Goal: Task Accomplishment & Management: Complete application form

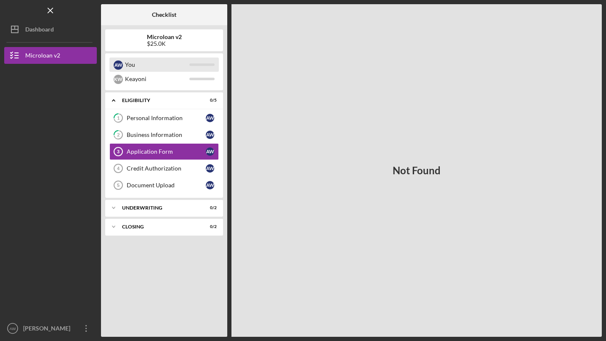
click at [150, 63] on div "You" at bounding box center [157, 65] width 64 height 14
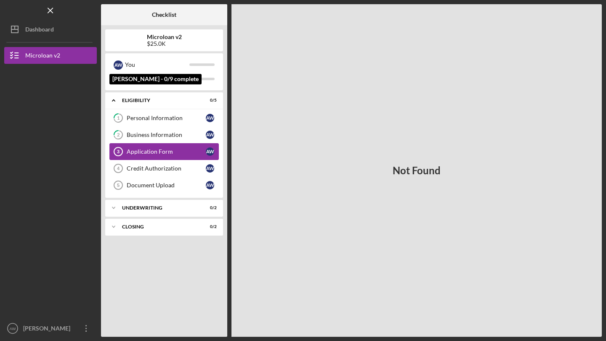
drag, startPoint x: 150, startPoint y: 63, endPoint x: 148, endPoint y: 155, distance: 92.1
click at [148, 155] on div "Application Form" at bounding box center [166, 151] width 79 height 7
click at [147, 153] on div "Application Form" at bounding box center [166, 151] width 79 height 7
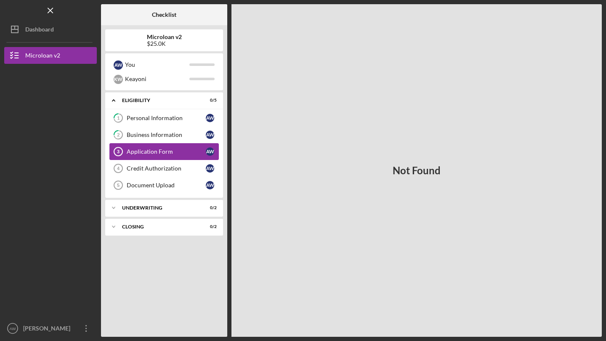
click at [196, 152] on div "Application Form" at bounding box center [166, 151] width 79 height 7
drag, startPoint x: 148, startPoint y: 155, endPoint x: 212, endPoint y: 152, distance: 63.5
click at [212, 152] on div "A W" at bounding box center [210, 152] width 8 height 8
click at [122, 153] on circle at bounding box center [118, 152] width 8 height 8
click at [134, 143] on link "2 Business Information A W" at bounding box center [163, 135] width 109 height 17
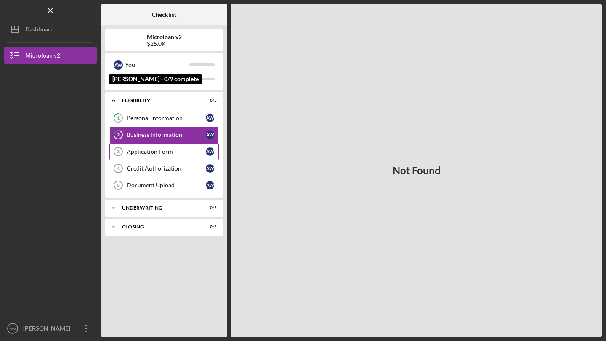
click at [143, 68] on div "You" at bounding box center [157, 65] width 64 height 14
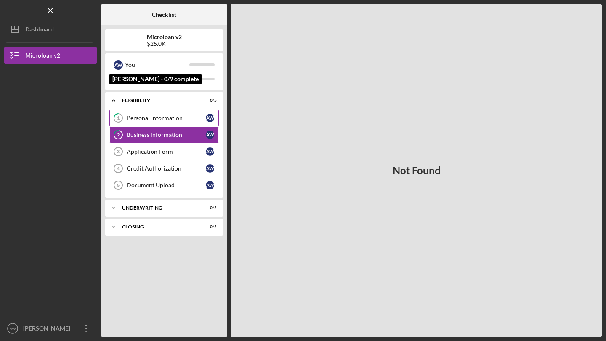
drag, startPoint x: 212, startPoint y: 152, endPoint x: 140, endPoint y: 120, distance: 77.9
click at [140, 120] on div "Personal Information" at bounding box center [166, 118] width 79 height 7
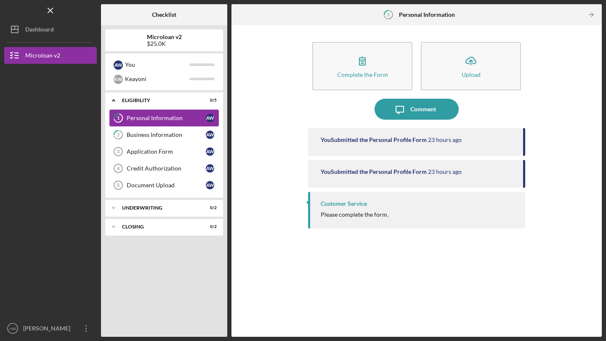
click at [171, 118] on div "Personal Information" at bounding box center [166, 118] width 79 height 7
click at [167, 138] on div "Business Information" at bounding box center [166, 135] width 79 height 7
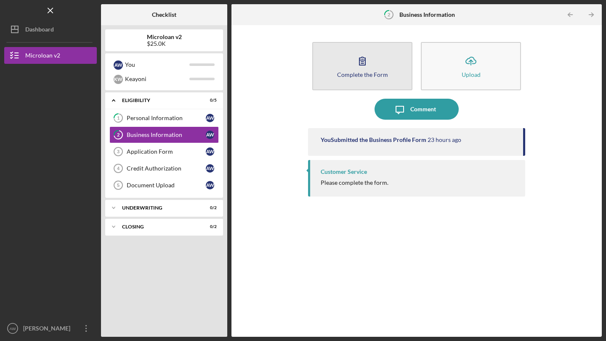
click at [362, 75] on div "Complete the Form" at bounding box center [362, 74] width 51 height 6
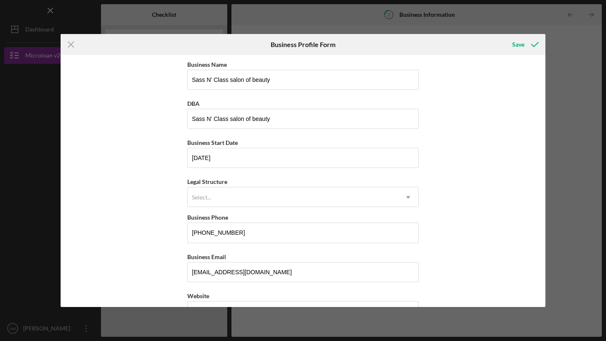
click at [467, 135] on div "Business Name Sass N' Class salon of beauty DBA Sass N' Class salon of beauty B…" at bounding box center [303, 181] width 484 height 252
click at [398, 195] on icon "Icon/Dropdown Arrow" at bounding box center [408, 198] width 20 height 20
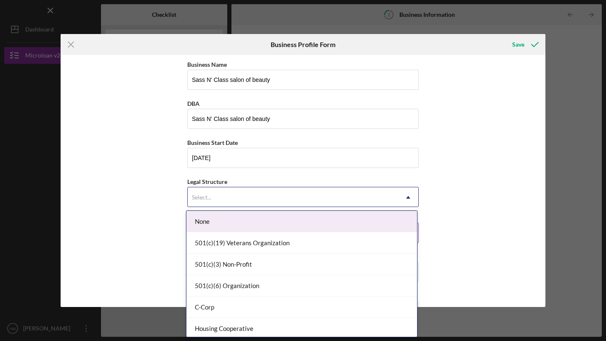
drag, startPoint x: 306, startPoint y: 215, endPoint x: 291, endPoint y: 220, distance: 16.2
click at [291, 220] on div "None" at bounding box center [301, 221] width 230 height 21
click at [291, 193] on div "Select..." at bounding box center [293, 197] width 210 height 19
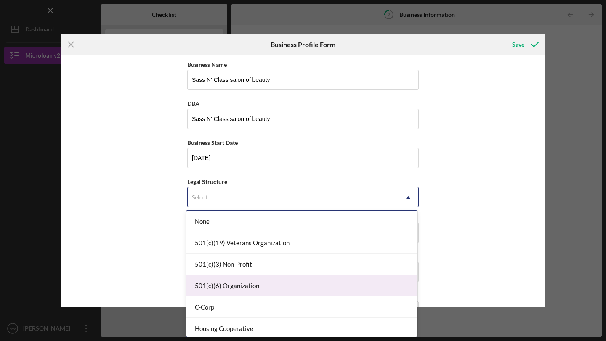
click at [265, 289] on div "501(c)(6) Organization" at bounding box center [301, 285] width 230 height 21
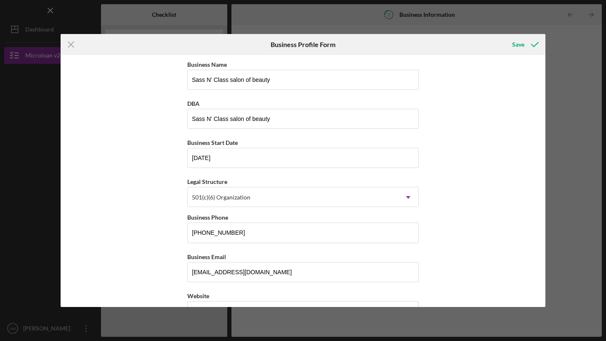
click at [456, 214] on div "Business Name Sass N' Class salon of beauty DBA Sass N' Class salon of beauty B…" at bounding box center [303, 181] width 484 height 252
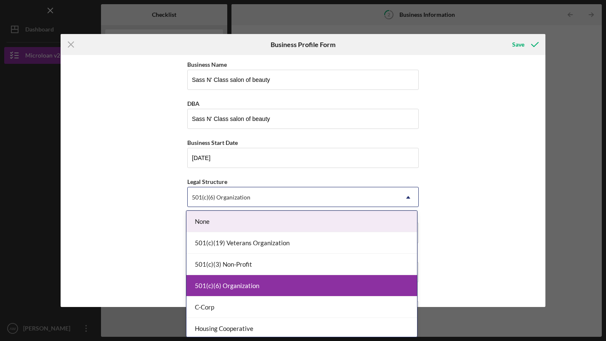
click at [398, 204] on icon "Icon/Dropdown Arrow" at bounding box center [408, 198] width 20 height 20
click at [389, 219] on div "None" at bounding box center [301, 221] width 230 height 21
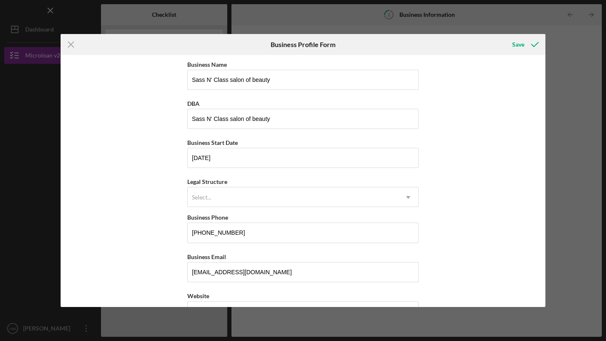
click at [474, 229] on div "Business Name Sass N' Class salon of beauty DBA Sass N' Class salon of beauty B…" at bounding box center [303, 181] width 484 height 252
click at [347, 198] on div "Select..." at bounding box center [293, 197] width 210 height 19
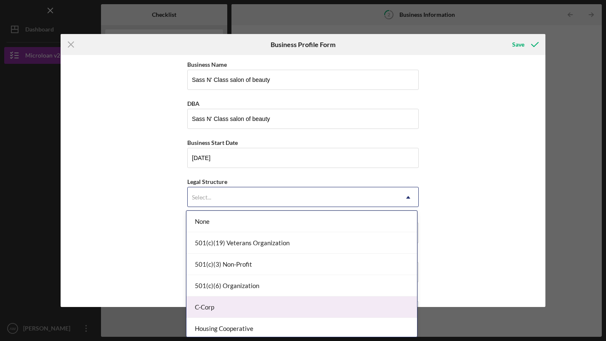
click at [331, 311] on div "C-Corp" at bounding box center [301, 307] width 230 height 21
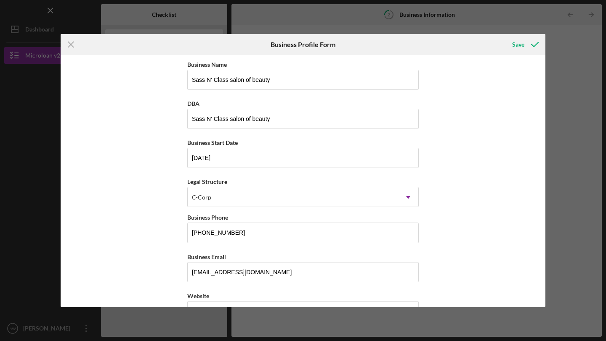
click at [468, 214] on div "Business Name Sass N' Class salon of beauty DBA Sass N' Class salon of beauty B…" at bounding box center [303, 181] width 484 height 252
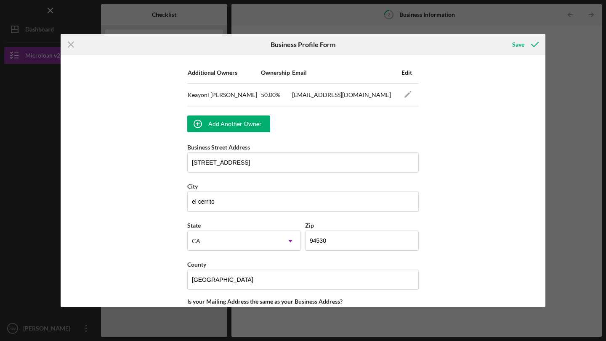
scroll to position [545, 0]
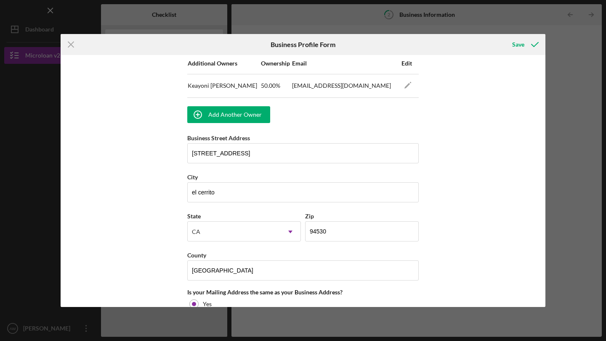
drag, startPoint x: 542, startPoint y: 225, endPoint x: 543, endPoint y: 238, distance: 12.6
click at [543, 238] on div "Business Name Sass N' Class salon of beauty DBA Sass N' Class salon of beauty B…" at bounding box center [303, 181] width 484 height 252
click at [514, 224] on div "Business Name Sass N' Class salon of beauty DBA Sass N' Class salon of beauty B…" at bounding box center [303, 181] width 484 height 252
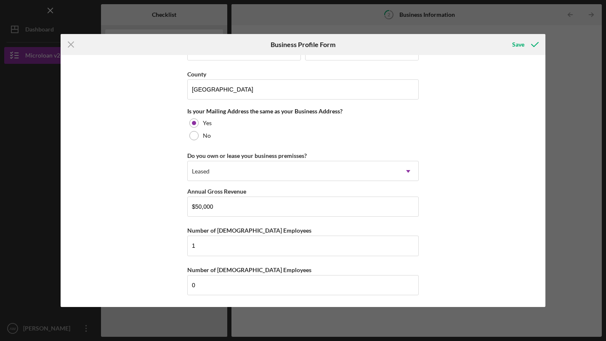
scroll to position [726, 0]
click at [519, 47] on div "Save" at bounding box center [518, 44] width 12 height 17
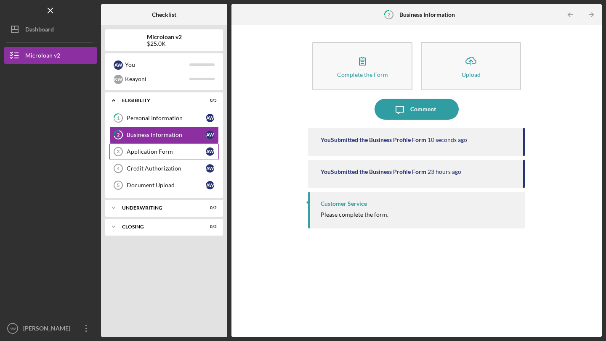
click at [187, 154] on div "Application Form" at bounding box center [166, 151] width 79 height 7
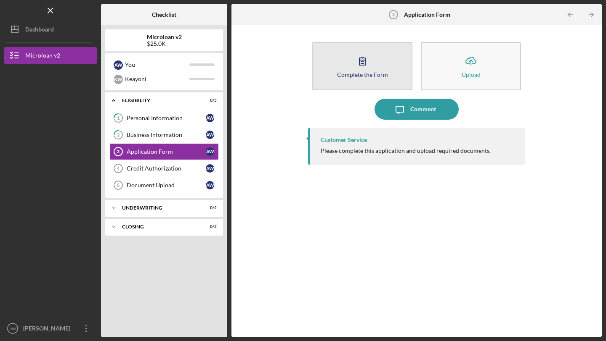
click at [355, 77] on div "Complete the Form" at bounding box center [362, 74] width 51 height 6
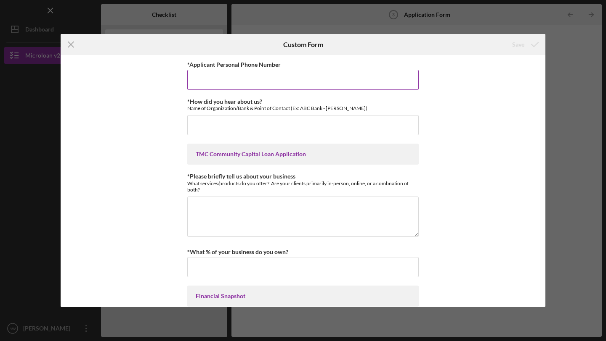
click at [295, 79] on input "*Applicant Personal Phone Number" at bounding box center [302, 80] width 231 height 20
type input "5108275483"
type input "\"
type input "E"
type input "a"
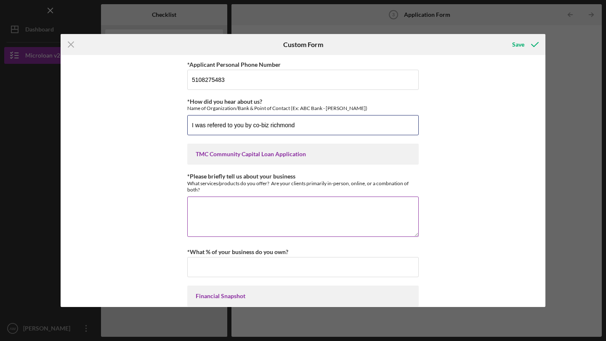
type input "I was refered to you by co-biz richmond"
click at [253, 204] on textarea "*Please briefly tell us about your business" at bounding box center [302, 217] width 231 height 40
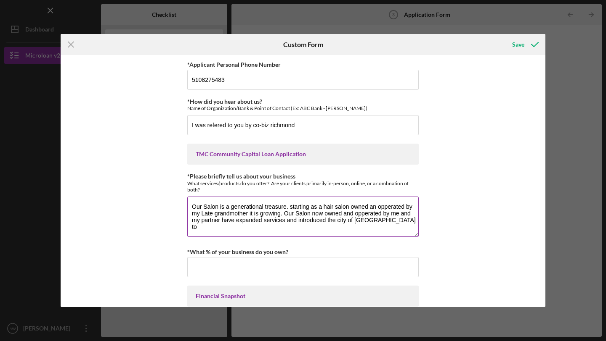
click at [297, 220] on textarea "Our Salon is a generational treasure. starting as a hair salon owned an opperat…" at bounding box center [302, 217] width 231 height 40
drag, startPoint x: 323, startPoint y: 220, endPoint x: 296, endPoint y: 220, distance: 27.3
click at [296, 220] on textarea "Our Salon is a generational treasure. starting as a hair salon owned an opperat…" at bounding box center [302, 217] width 231 height 40
click at [296, 221] on textarea "Our Salon is a generational treasure. starting as a hair salon owned an opperat…" at bounding box center [302, 217] width 231 height 40
click at [324, 220] on textarea "Our Salon is a generational treasure. starting as a hair salon owned an opperat…" at bounding box center [302, 217] width 231 height 40
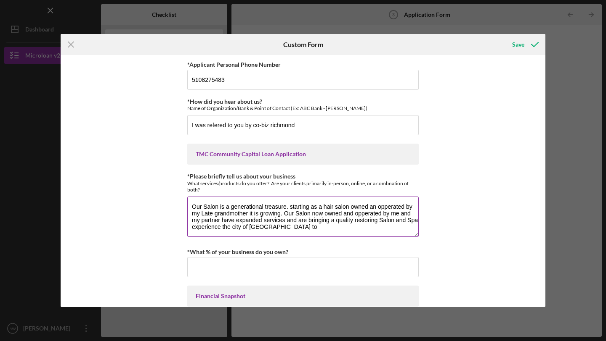
drag, startPoint x: 331, startPoint y: 221, endPoint x: 352, endPoint y: 222, distance: 21.9
click at [352, 222] on textarea "Our Salon is a generational treasure. starting as a hair salon owned an opperat…" at bounding box center [302, 217] width 231 height 40
click at [334, 220] on textarea "Our Salon is a generational treasure. starting as a hair salon owned an opperat…" at bounding box center [302, 217] width 231 height 40
click at [384, 221] on textarea "Our Salon is a generational treasure. starting as a hair salon owned an opperat…" at bounding box center [302, 217] width 231 height 40
click at [260, 230] on textarea "Our Salon is a generational treasure. starting as a hair salon owned an opperat…" at bounding box center [302, 217] width 231 height 40
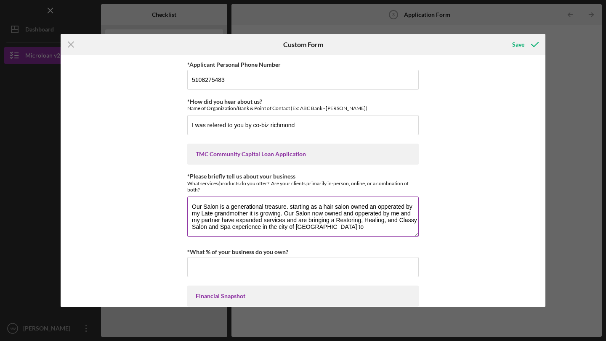
click at [324, 226] on textarea "Our Salon is a generational treasure. starting as a hair salon owned an opperat…" at bounding box center [302, 217] width 231 height 40
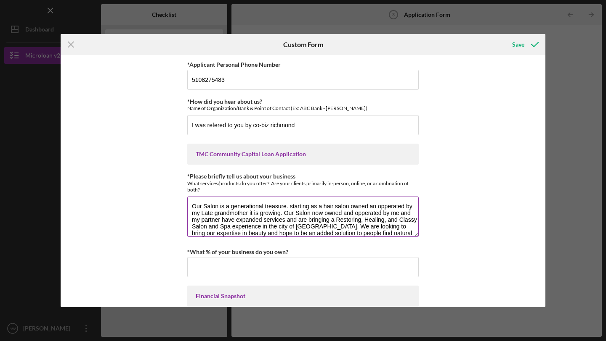
scroll to position [7, 0]
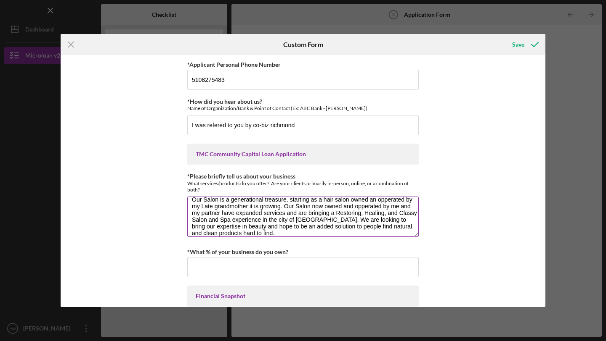
click at [240, 227] on textarea "Our Salon is a generational treasure. starting as a hair salon owned an opperat…" at bounding box center [302, 217] width 231 height 40
click at [395, 227] on textarea "Our Salon is a generational treasure. starting as a hair salon owned an opperat…" at bounding box center [302, 217] width 231 height 40
type textarea "Our Salon is a generational treasure. starting as a hair salon owned an opperat…"
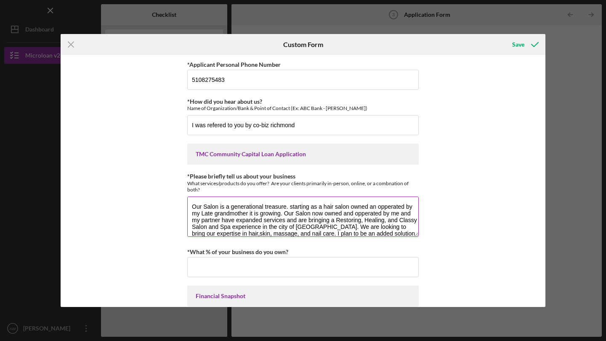
drag, startPoint x: 325, startPoint y: 233, endPoint x: 187, endPoint y: 195, distance: 143.5
click at [187, 195] on div "*Please briefly tell us about your business What services/products do you offer…" at bounding box center [302, 205] width 231 height 65
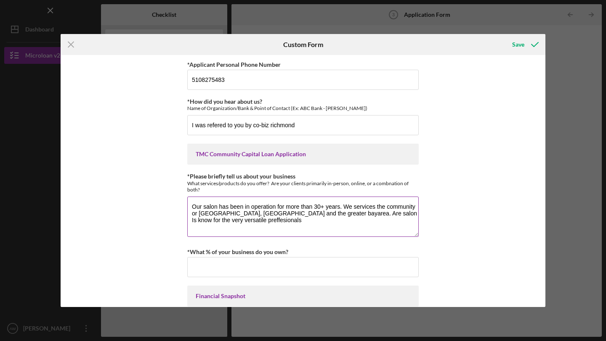
click at [195, 223] on textarea "Our salon has been in operation for more than 30+ years. We services the commun…" at bounding box center [302, 217] width 231 height 40
click at [227, 225] on textarea "Our salon has been in operation for more than 30+ years. We services the commun…" at bounding box center [302, 217] width 231 height 40
drag, startPoint x: 225, startPoint y: 224, endPoint x: 209, endPoint y: 222, distance: 16.9
click at [208, 222] on textarea "Our salon has been in operation for more than 30+ years. We services the commun…" at bounding box center [302, 217] width 231 height 40
click at [205, 222] on textarea "Our salon has been in operation for more than 30+ years. We services the commun…" at bounding box center [302, 217] width 231 height 40
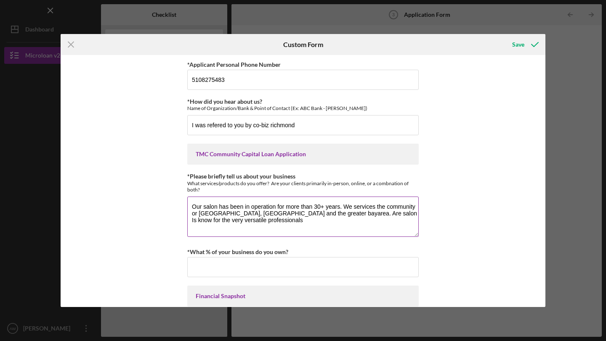
click at [309, 213] on textarea "Our salon has been in operation for more than 30+ years. We services the commun…" at bounding box center [302, 217] width 231 height 40
click at [230, 222] on textarea "Our salon has been in operation for more than 30+ years. We services the commun…" at bounding box center [302, 217] width 231 height 40
drag, startPoint x: 379, startPoint y: 215, endPoint x: 366, endPoint y: 215, distance: 13.0
click at [366, 215] on textarea "Our salon has been in operation for more than 30+ years. We services the commun…" at bounding box center [302, 217] width 231 height 40
click at [389, 216] on textarea "Our salon has been in operation for more than 30+ years. We services the commun…" at bounding box center [302, 217] width 231 height 40
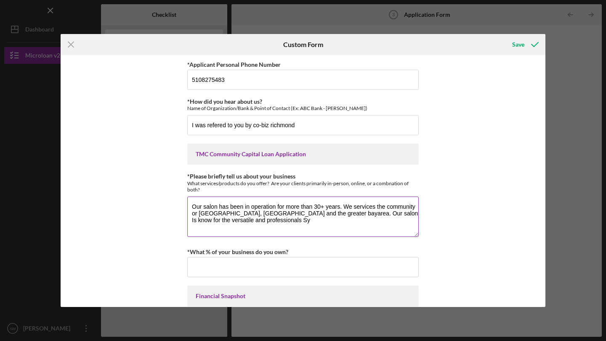
click at [236, 222] on textarea "Our salon has been in operation for more than 30+ years. We services the commun…" at bounding box center [302, 217] width 231 height 40
click at [366, 217] on textarea "Our salon has been in operation for more than 30+ years. We services the commun…" at bounding box center [302, 217] width 231 height 40
click at [364, 215] on textarea "Our salon has been in operation for more than 30+ years. We services the commun…" at bounding box center [302, 217] width 231 height 40
click at [412, 215] on textarea "Our salon has been in operation for more than 30+ years. We services the commun…" at bounding box center [302, 217] width 231 height 40
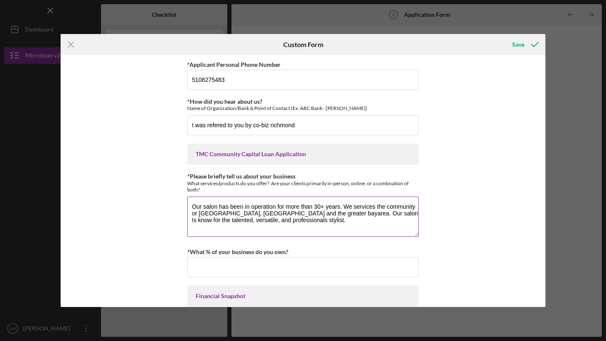
click at [265, 220] on textarea "Our salon has been in operation for more than 30+ years. We services the commun…" at bounding box center [302, 217] width 231 height 40
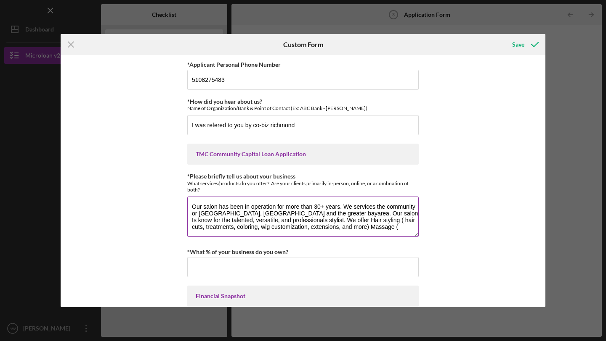
click at [277, 221] on textarea "Our salon has been in operation for more than 30+ years. We services the commun…" at bounding box center [302, 217] width 231 height 40
click at [279, 222] on textarea "Our salon has been in operation for more than 30+ years. We services the commun…" at bounding box center [302, 217] width 231 height 40
click at [319, 230] on textarea "Our salon has been in operation for more than 30+ years. We services the commun…" at bounding box center [302, 217] width 231 height 40
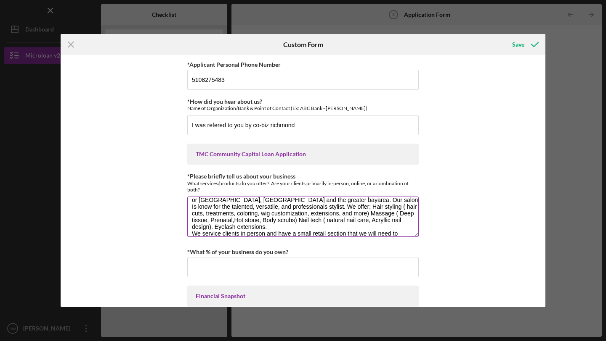
scroll to position [14, 0]
click at [306, 233] on textarea "Our salon has been in operation for more than 30+ years. We services the commun…" at bounding box center [302, 217] width 231 height 40
type textarea "Our salon has been in operation for more than 30+ years. We services the commun…"
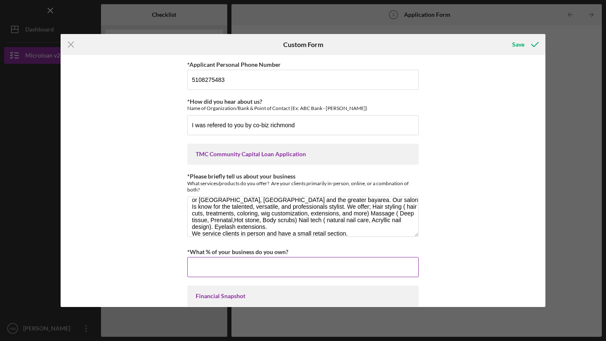
click at [217, 271] on input "*What % of your business do you own?" at bounding box center [302, 267] width 231 height 20
type input "50.00000%"
click at [434, 279] on div "*Applicant Personal Phone Number [PHONE_NUMBER] *How did you hear about us? Nam…" at bounding box center [303, 181] width 484 height 252
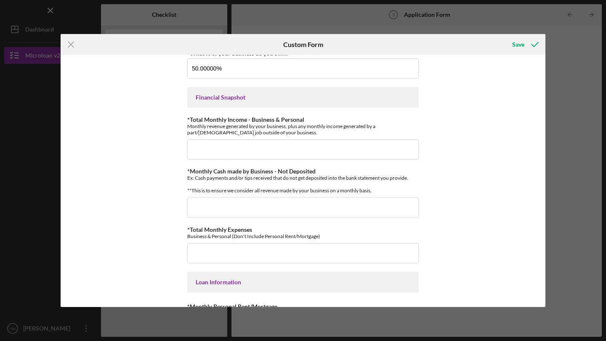
scroll to position [201, 0]
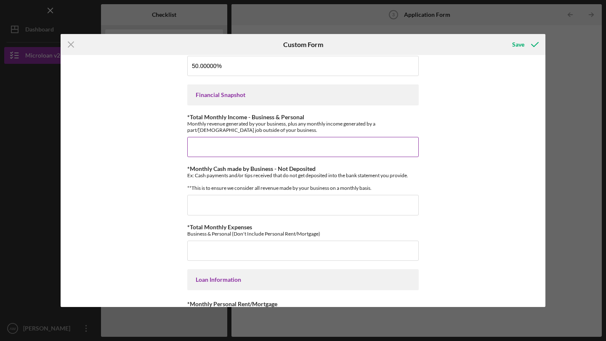
click at [309, 148] on input "*Total Monthly Income - Business & Personal" at bounding box center [302, 147] width 231 height 20
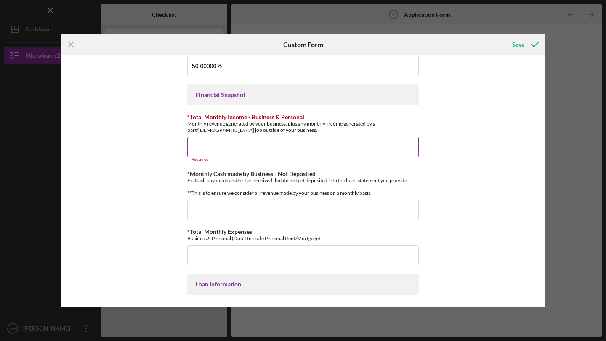
click at [282, 153] on input "*Total Monthly Income - Business & Personal" at bounding box center [302, 147] width 231 height 20
type input "$3"
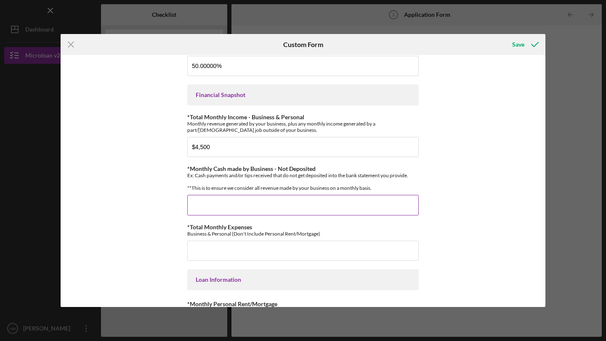
click at [237, 215] on input "*Monthly Cash made by Business - Not Deposited" at bounding box center [302, 205] width 231 height 20
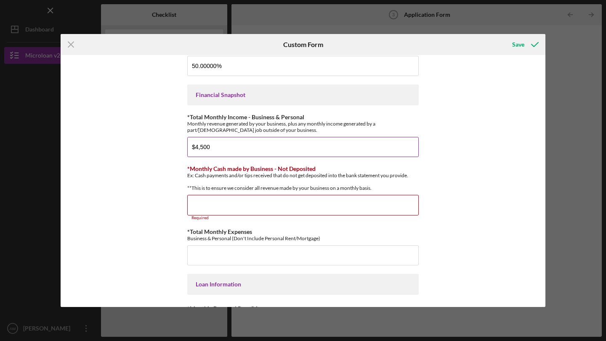
drag, startPoint x: 209, startPoint y: 146, endPoint x: 193, endPoint y: 149, distance: 17.1
click at [193, 149] on input "$4,500" at bounding box center [302, 147] width 231 height 20
type input "$3"
type input "$4,000"
click at [220, 213] on input "*Monthly Cash made by Business - Not Deposited" at bounding box center [302, 205] width 231 height 20
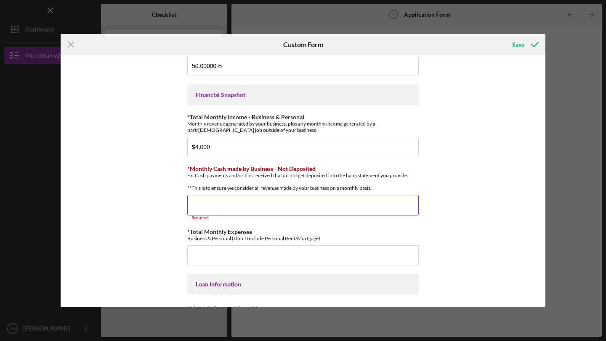
type input "$1"
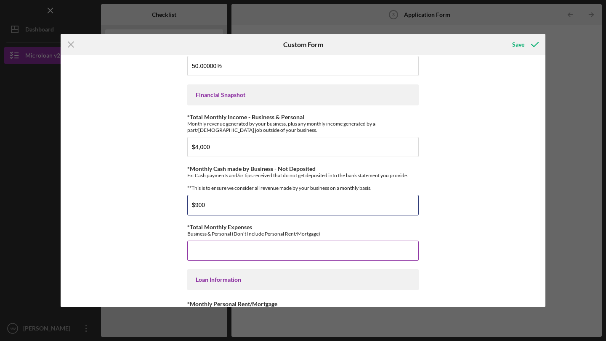
type input "$900"
click at [208, 255] on input "*Total Monthly Expenses" at bounding box center [302, 251] width 231 height 20
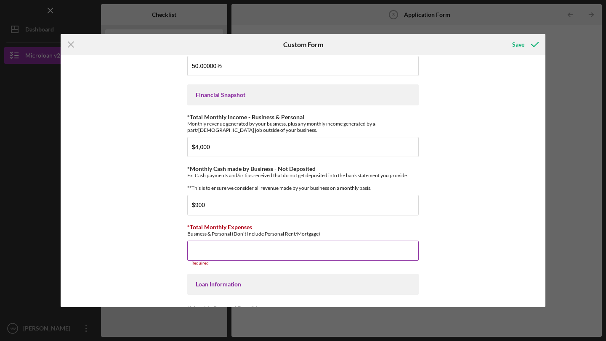
click at [222, 256] on input "*Total Monthly Expenses" at bounding box center [302, 251] width 231 height 20
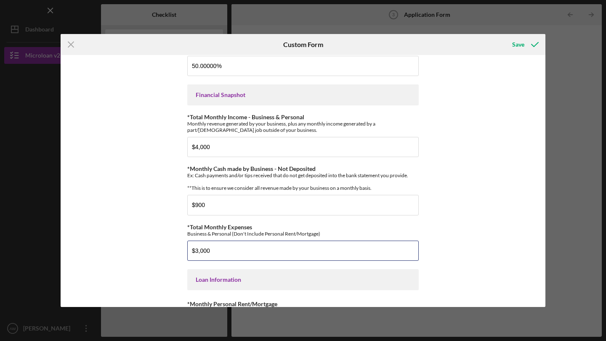
type input "$3,000"
click at [458, 262] on div "*Applicant Personal Phone Number [PHONE_NUMBER] *How did you hear about us? Nam…" at bounding box center [303, 181] width 484 height 252
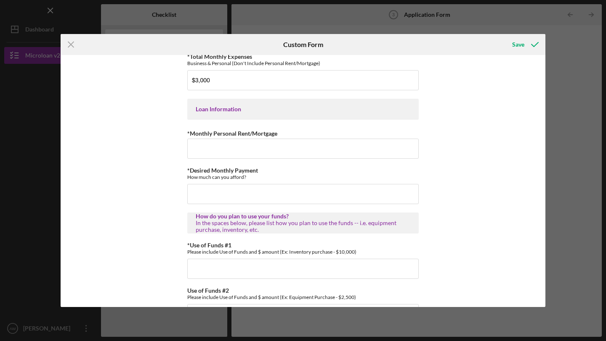
scroll to position [380, 0]
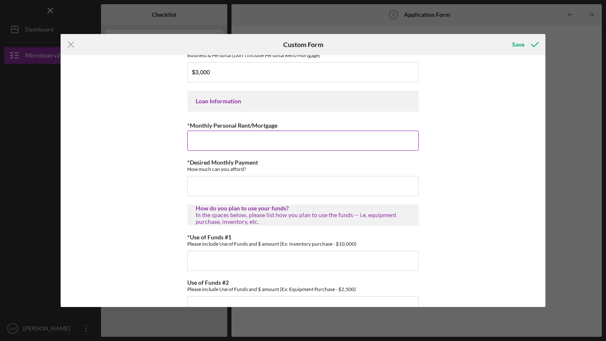
click at [355, 150] on input "*Monthly Personal Rent/Mortgage" at bounding box center [302, 141] width 231 height 20
type input "$900"
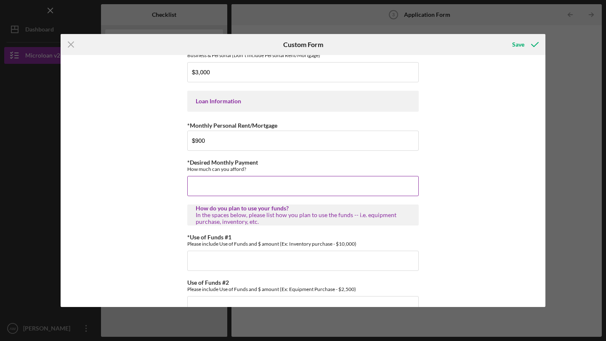
click at [251, 196] on input "*Desired Monthly Payment" at bounding box center [302, 186] width 231 height 20
type input "$600"
click at [465, 231] on div "*Applicant Personal Phone Number [PHONE_NUMBER] *How did you hear about us? Nam…" at bounding box center [303, 181] width 484 height 252
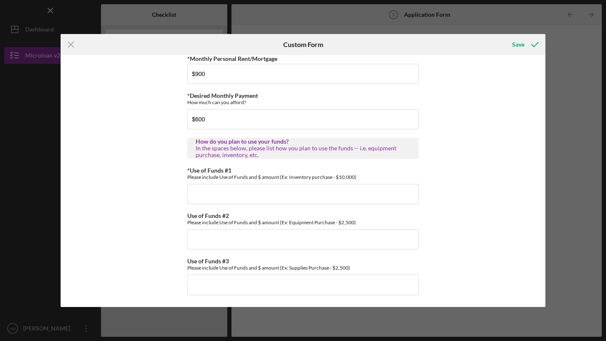
scroll to position [454, 0]
click at [206, 193] on input "*Use of Funds #1" at bounding box center [302, 194] width 231 height 20
paste input "Facial bed: $2,000 New salon chairs (x3–5 depending on cost): $6,000 New dryer:…"
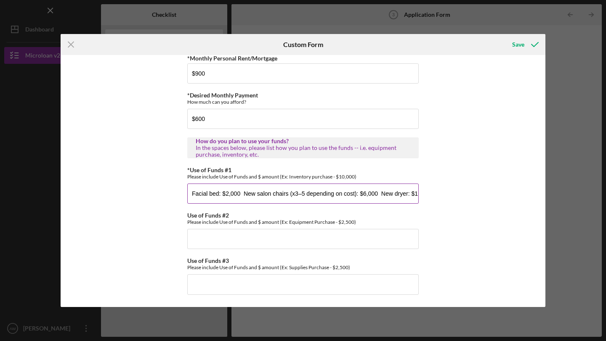
scroll to position [0, 605]
click at [189, 193] on input "Facial bed: $2,000 New salon chairs (x3–5 depending on cost): $6,000 New dryer:…" at bounding box center [302, 194] width 231 height 20
drag, startPoint x: 213, startPoint y: 194, endPoint x: 386, endPoint y: 197, distance: 172.4
click at [386, 197] on input "Facial bed: $2,000 New salon chairs (x3–5 depending on cost): $6,000 New dryer:…" at bounding box center [302, 194] width 231 height 20
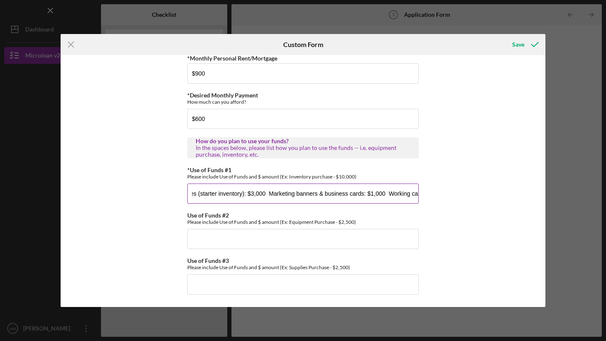
click at [386, 197] on input "Facial bed: $2,000 New salon chairs (x3–5 depending on cost): $6,000 New dryer:…" at bounding box center [302, 194] width 231 height 20
drag, startPoint x: 385, startPoint y: 193, endPoint x: 370, endPoint y: 196, distance: 15.0
click at [370, 196] on input "Facial bed: $2,000 New salon chairs (x3–5 depending on cost): $6,000 New dryer:…" at bounding box center [302, 194] width 231 height 20
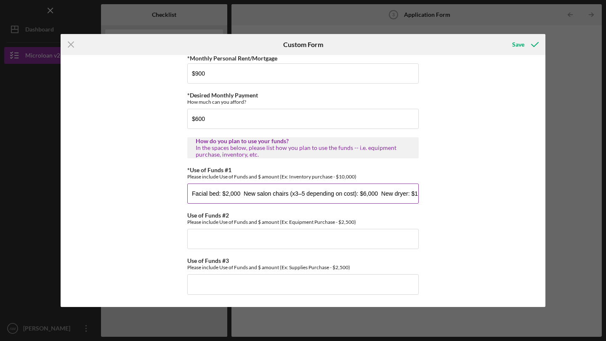
click at [275, 195] on input "Facial bed: $2,000 New salon chairs (x3–5 depending on cost): $6,000 New dryer:…" at bounding box center [302, 194] width 231 height 20
click at [375, 194] on input "Facial bed: $2,000 New salon chairs (x3–5 depending on cost): $6,000 New dryer:…" at bounding box center [302, 194] width 231 height 20
drag, startPoint x: 377, startPoint y: 194, endPoint x: 304, endPoint y: 195, distance: 73.6
click at [304, 195] on input "Facial bed: $2,000 New salon chairs (x3–5 depending on cost): $6,000 New dryer:…" at bounding box center [302, 194] width 231 height 20
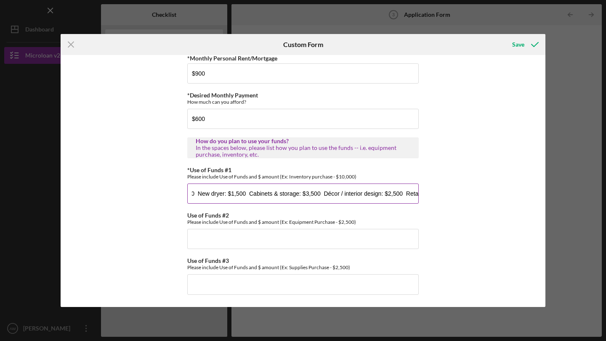
click at [245, 201] on input "Facial bed: $2,000 New salon chairs (x3–5 depending on cost): $6,000 New dryer:…" at bounding box center [302, 194] width 231 height 20
click at [388, 193] on input "Facial bed: $2,000 New salon chairs (x3–5 depending on cost): $6,000 New dryer:…" at bounding box center [302, 194] width 231 height 20
click at [394, 193] on input "Facial bed: $2,000 New salon chairs (x3–5 depending on cost): $6,000 New dryer:…" at bounding box center [302, 194] width 231 height 20
click at [309, 196] on input "Facial bed: $2,000 New salon chairs (x3–5 depending on cost): $6,000 New dryer:…" at bounding box center [302, 194] width 231 height 20
click at [400, 196] on input "Facial bed: $2,000 New salon chairs (x3–5 depending on cost): $6,000 New dryer:…" at bounding box center [302, 194] width 231 height 20
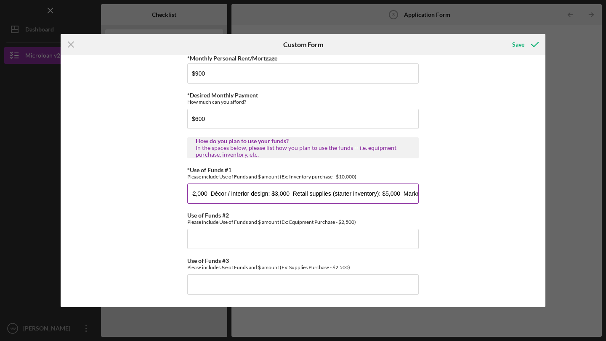
scroll to position [0, 411]
drag, startPoint x: 314, startPoint y: 194, endPoint x: 382, endPoint y: 197, distance: 67.8
click at [382, 197] on input "Facial bed: $2,000 New salon chairs (x3–5 depending on cost): $6,000 New dryer:…" at bounding box center [302, 194] width 231 height 20
drag, startPoint x: 348, startPoint y: 194, endPoint x: 362, endPoint y: 195, distance: 13.5
click at [362, 195] on input "Facial bed: $2,000 New salon chairs (x3–5 depending on cost): $6,000 New dryer:…" at bounding box center [302, 194] width 231 height 20
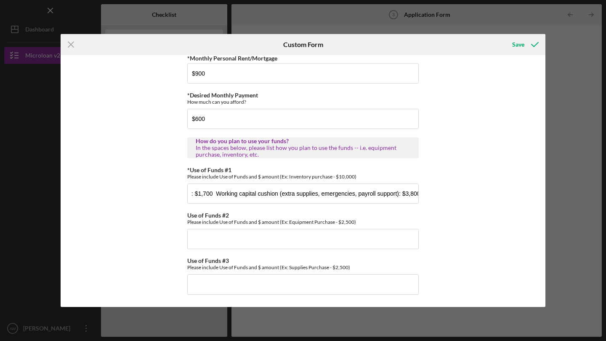
scroll to position [0, 0]
click at [438, 211] on div "*Applicant Personal Phone Number [PHONE_NUMBER] *How did you hear about us? Nam…" at bounding box center [303, 181] width 484 height 252
drag, startPoint x: 217, startPoint y: 194, endPoint x: 208, endPoint y: 195, distance: 9.7
click at [208, 195] on input "Facial bed: $2,000 New salon chairs (x3–5 depending on cost): $6,000 New dryer:…" at bounding box center [302, 194] width 231 height 20
click at [247, 195] on input "Facial equiptment: $2,000 New salon chairs (x3–5 depending on cost): $6,000 New…" at bounding box center [302, 194] width 231 height 20
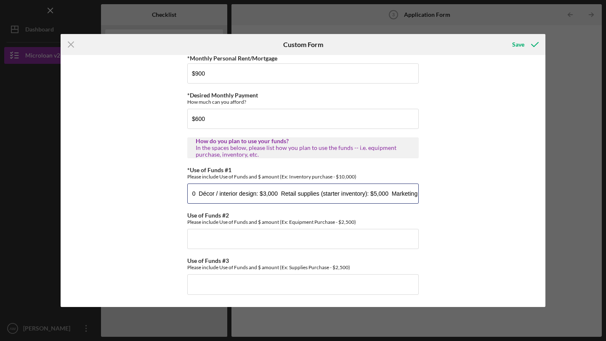
scroll to position [0, 582]
drag, startPoint x: 397, startPoint y: 194, endPoint x: 447, endPoint y: 192, distance: 50.1
click at [448, 192] on div "*Applicant Personal Phone Number [PHONE_NUMBER] *How did you hear about us? Nam…" at bounding box center [303, 181] width 484 height 252
click at [396, 201] on input "Facial equiptment: $3,000 New salon chairs (x3–5 depending on cost): $6,000 New…" at bounding box center [302, 194] width 231 height 20
click at [405, 194] on input "Facial equiptment: $3,000 New salon chairs (x3–5 depending on cost): $6,000 New…" at bounding box center [302, 194] width 231 height 20
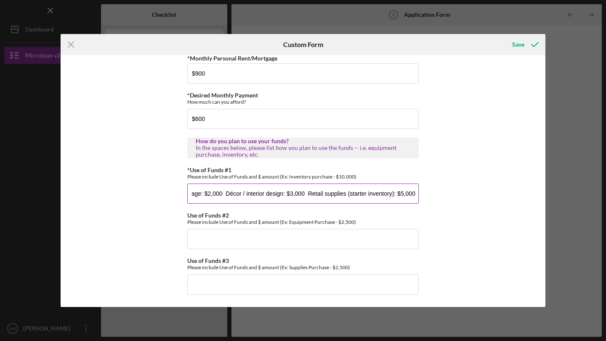
scroll to position [0, 239]
click at [215, 198] on input "Facial equiptment: $3,000 New salon chairs (x3–5 depending on cost): $6,000 New…" at bounding box center [302, 194] width 231 height 20
drag, startPoint x: 210, startPoint y: 193, endPoint x: 183, endPoint y: 193, distance: 26.9
click at [183, 193] on div "*Applicant Personal Phone Number [PHONE_NUMBER] *How did you hear about us? Nam…" at bounding box center [303, 181] width 484 height 252
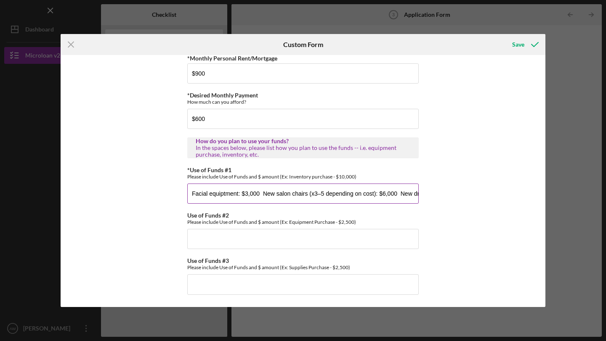
click at [377, 196] on input "Facial equiptment: $3,000 New salon chairs (x3–5 depending on cost): $6,000 New…" at bounding box center [302, 194] width 231 height 20
drag, startPoint x: 377, startPoint y: 196, endPoint x: 488, endPoint y: 198, distance: 111.0
click at [488, 198] on div "*Applicant Personal Phone Number [PHONE_NUMBER] *How did you hear about us? Nam…" at bounding box center [303, 181] width 484 height 252
type input "Facial equiptment: $3,000 New salon chairs (x3–5 depending on cost):"
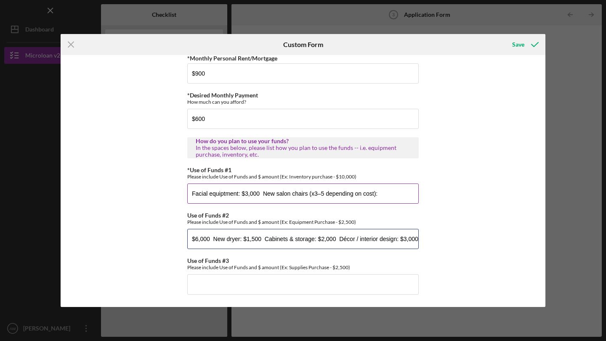
scroll to position [0, 0]
click at [210, 240] on input "$6,000 New dryer: $1,500 Cabinets & storage: $2,000 Décor / interior design: $3…" at bounding box center [302, 239] width 231 height 20
drag, startPoint x: 210, startPoint y: 240, endPoint x: 185, endPoint y: 239, distance: 24.8
click at [185, 239] on div "*Applicant Personal Phone Number [PHONE_NUMBER] *How did you hear about us? Nam…" at bounding box center [303, 181] width 484 height 252
type input "New dryer: $1,500 Cabinets & storage: $2,000 Décor / interior design: $3,000 Re…"
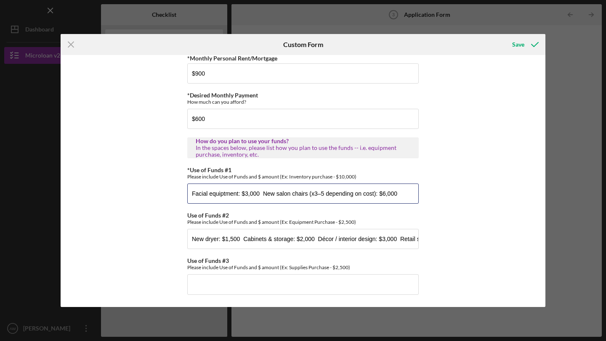
type input "Facial equiptment: $3,000 New salon chairs (x3–5 depending on cost): $6,000"
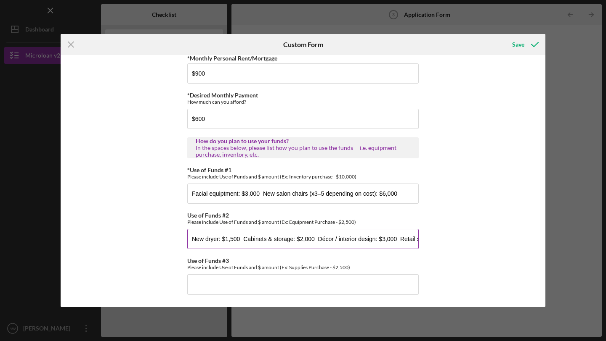
click at [315, 239] on input "New dryer: $1,500 Cabinets & storage: $2,000 Décor / interior design: $3,000 Re…" at bounding box center [302, 239] width 231 height 20
drag, startPoint x: 398, startPoint y: 241, endPoint x: 443, endPoint y: 245, distance: 45.6
click at [444, 245] on div "*Applicant Personal Phone Number [PHONE_NUMBER] *How did you hear about us? Nam…" at bounding box center [303, 181] width 484 height 252
click at [398, 240] on input "New dryer: $1,500 Cabinets & storage: $2,000 Décor / interior design: $3,000 Re…" at bounding box center [302, 239] width 231 height 20
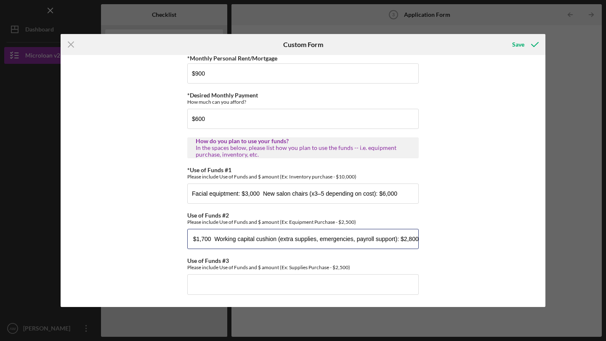
drag, startPoint x: 398, startPoint y: 240, endPoint x: 427, endPoint y: 240, distance: 28.6
click at [427, 240] on div "*Applicant Personal Phone Number [PHONE_NUMBER] *How did you hear about us? Nam…" at bounding box center [303, 181] width 484 height 252
type input "New dryer: $1,500 Cabinets & storage: $2,000 Décor / interior design: $3,000"
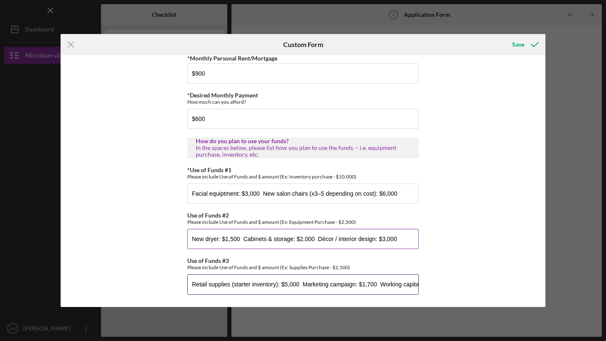
scroll to position [0, 0]
click at [369, 291] on input "Retail supplies (starter inventory): $5,000 Marketing campaign: $1,700 Working …" at bounding box center [302, 285] width 231 height 20
click at [378, 286] on input "Retail supplies (starter inventory): $5,000 Marketing campaign: $1,700 Working …" at bounding box center [302, 285] width 231 height 20
type input "Retail supplies (starter inventory): $5,000 Marketing campaign: $1,700 Working …"
click at [503, 36] on button "Save" at bounding box center [524, 44] width 42 height 17
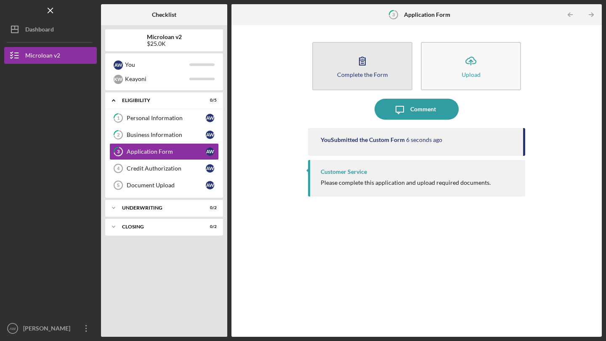
click at [358, 77] on button "Complete the Form Form" at bounding box center [362, 66] width 100 height 48
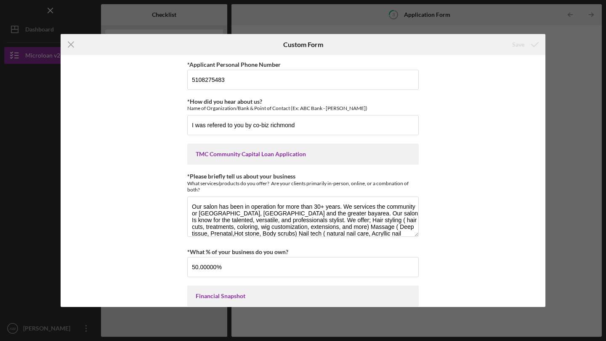
click at [446, 251] on div "*Applicant Personal Phone Number [PHONE_NUMBER] *How did you hear about us? Nam…" at bounding box center [303, 181] width 484 height 252
click at [445, 251] on div "*Applicant Personal Phone Number [PHONE_NUMBER] *How did you hear about us? Nam…" at bounding box center [303, 181] width 484 height 252
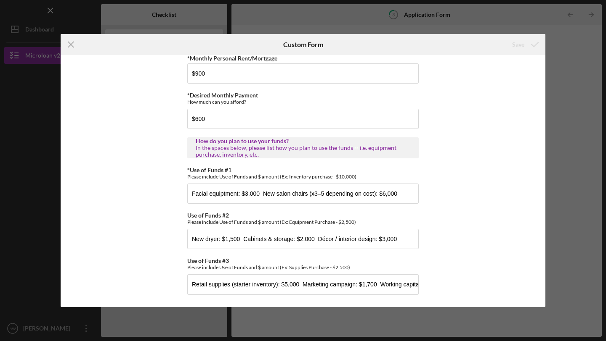
scroll to position [454, 0]
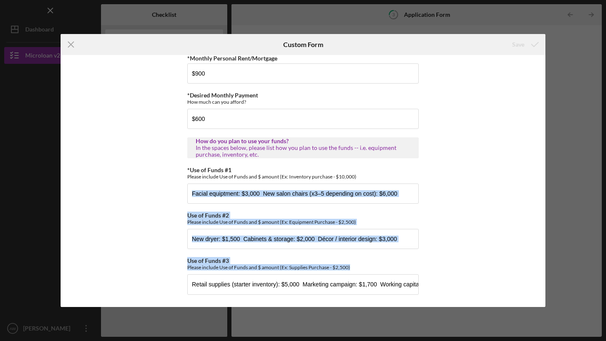
drag, startPoint x: 454, startPoint y: 268, endPoint x: 469, endPoint y: 188, distance: 82.1
click at [469, 188] on div "*Applicant Personal Phone Number [PHONE_NUMBER] *How did you hear about us? Nam…" at bounding box center [303, 181] width 484 height 252
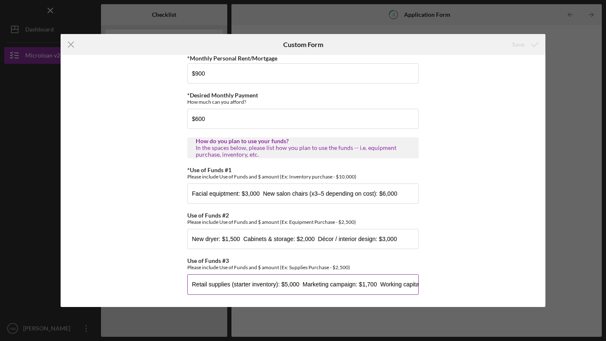
click at [392, 281] on input "Retail supplies (starter inventory): $5,000 Marketing campaign: $1,700 Working …" at bounding box center [302, 285] width 231 height 20
type input "Retail supplies (starter inventory): $5,000 Marketing campaign: $1,700 Working …"
click at [553, 63] on div "Icon/Menu Close Custom Form Save *Applicant Personal Phone Number [PHONE_NUMBER…" at bounding box center [303, 170] width 606 height 341
click at [73, 42] on line at bounding box center [70, 44] width 5 height 5
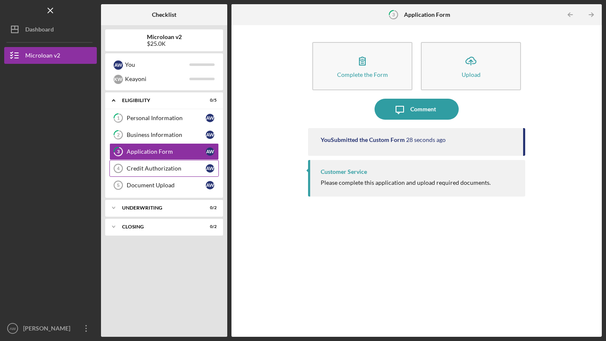
click at [156, 168] on div "Credit Authorization" at bounding box center [166, 168] width 79 height 7
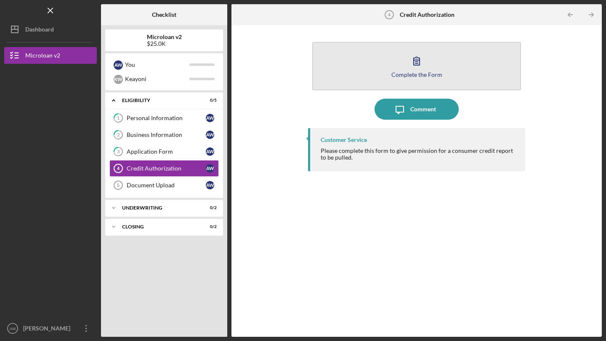
click at [399, 53] on button "Complete the Form Form" at bounding box center [416, 66] width 209 height 48
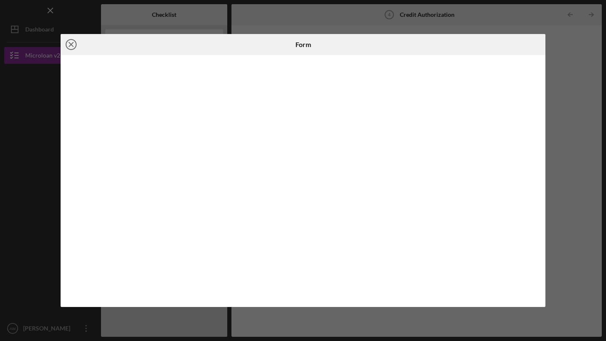
click at [73, 46] on icon "Icon/Close" at bounding box center [71, 44] width 21 height 21
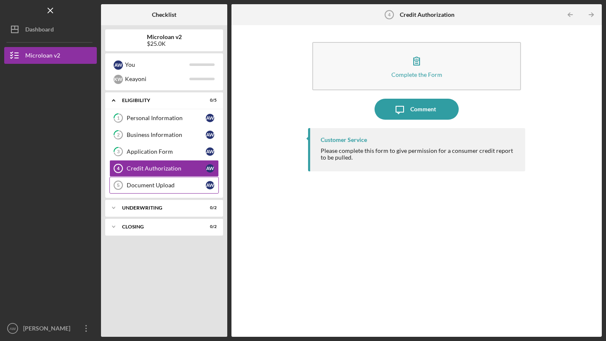
click at [154, 184] on div "Document Upload" at bounding box center [166, 185] width 79 height 7
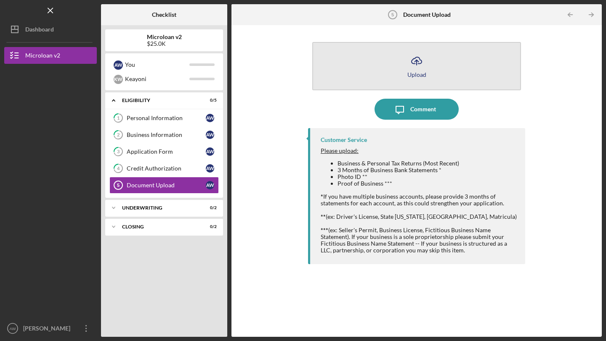
click at [414, 56] on icon "Icon/Upload" at bounding box center [416, 60] width 21 height 21
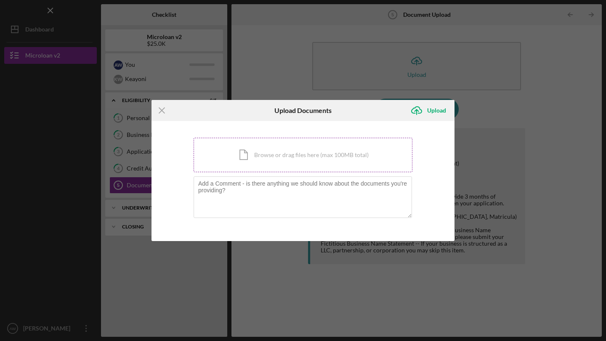
click at [275, 164] on div "Icon/Document Browse or drag files here (max 100MB total) Tap to choose files o…" at bounding box center [302, 155] width 219 height 34
click at [164, 109] on icon "Icon/Menu Close" at bounding box center [161, 110] width 21 height 21
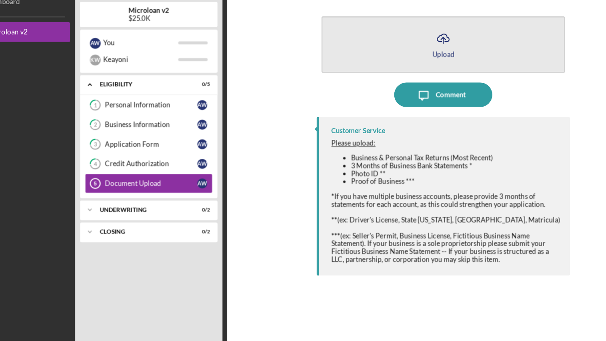
click at [423, 56] on icon "Icon/Upload" at bounding box center [416, 60] width 21 height 21
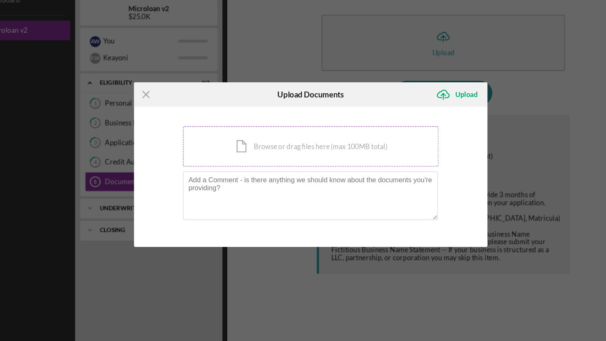
click at [351, 155] on div "Icon/Document Browse or drag files here (max 100MB total) Tap to choose files o…" at bounding box center [302, 155] width 219 height 34
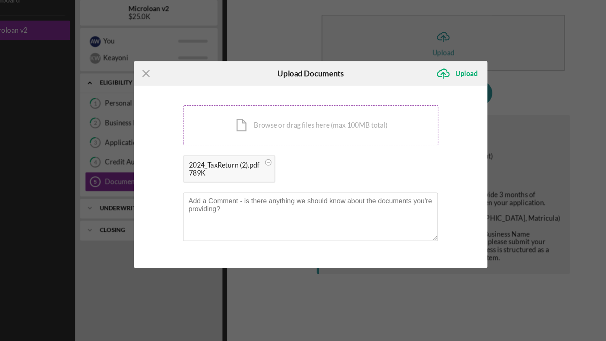
click at [265, 143] on div "Icon/Document Browse or drag files here (max 100MB total) Tap to choose files o…" at bounding box center [302, 137] width 219 height 34
click at [267, 168] on circle at bounding box center [266, 169] width 5 height 5
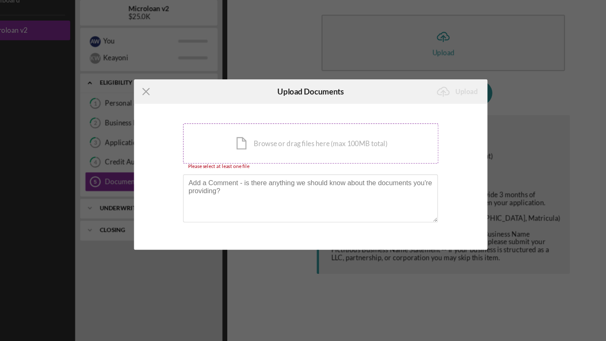
click at [295, 151] on div "Icon/Document Browse or drag files here (max 100MB total) Tap to choose files o…" at bounding box center [302, 152] width 219 height 34
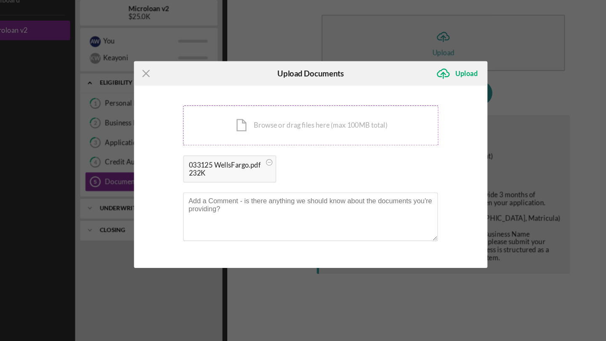
click at [260, 138] on div "Icon/Document Browse or drag files here (max 100MB total) Tap to choose files o…" at bounding box center [302, 137] width 219 height 34
click at [271, 131] on div "Icon/Document Browse or drag files here (max 100MB total) Tap to choose files o…" at bounding box center [302, 137] width 219 height 34
click at [270, 169] on circle at bounding box center [267, 169] width 5 height 5
click at [268, 169] on circle at bounding box center [267, 169] width 5 height 5
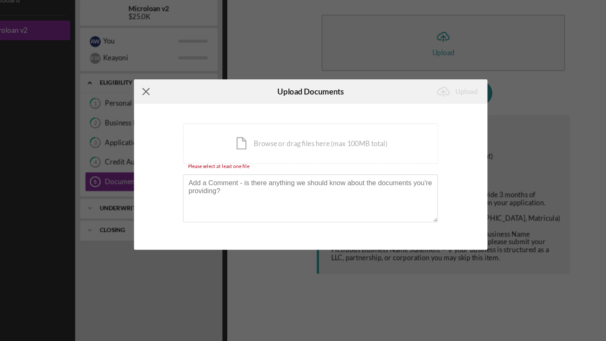
click at [160, 108] on icon "Icon/Menu Close" at bounding box center [161, 108] width 21 height 21
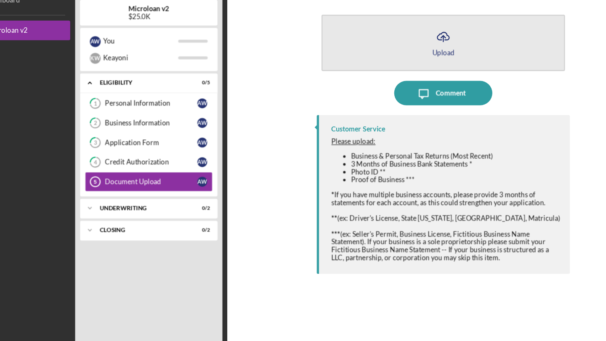
click at [425, 74] on button "Icon/Upload Upload" at bounding box center [416, 66] width 209 height 48
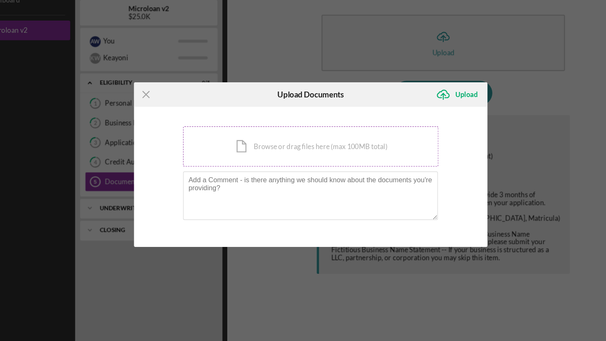
click at [243, 159] on div "Icon/Document Browse or drag files here (max 100MB total) Tap to choose files o…" at bounding box center [302, 155] width 219 height 34
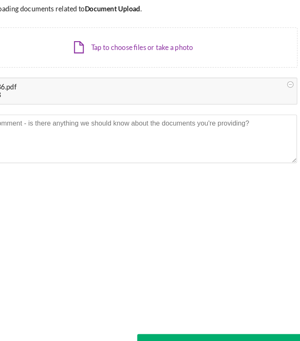
click at [150, 108] on div "11.33MB" at bounding box center [149, 111] width 273 height 7
click at [45, 110] on div "11.33MB" at bounding box center [149, 111] width 273 height 7
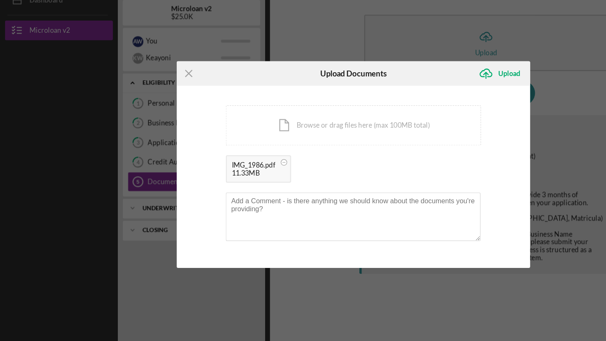
click at [218, 174] on div "IMG_1986.pdf" at bounding box center [216, 171] width 37 height 7
click at [218, 177] on div "11.33MB" at bounding box center [216, 178] width 37 height 7
click at [248, 176] on div "IMG_1986.pdf 11.33MB" at bounding box center [221, 175] width 56 height 24
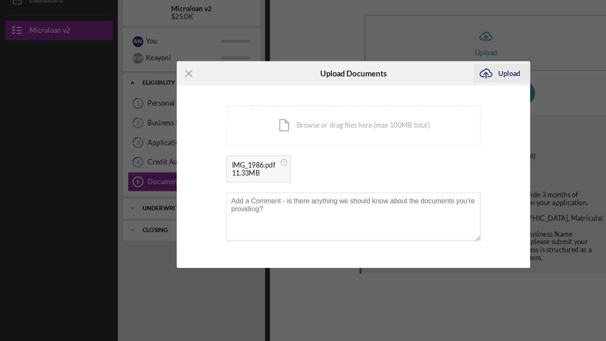
click at [418, 91] on icon "Icon/Upload" at bounding box center [416, 92] width 21 height 21
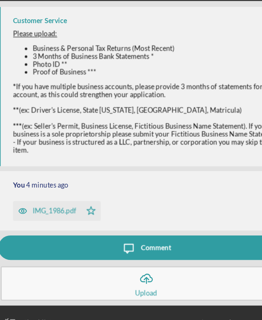
click at [43, 209] on div "IMG_1986.pdf" at bounding box center [52, 209] width 37 height 7
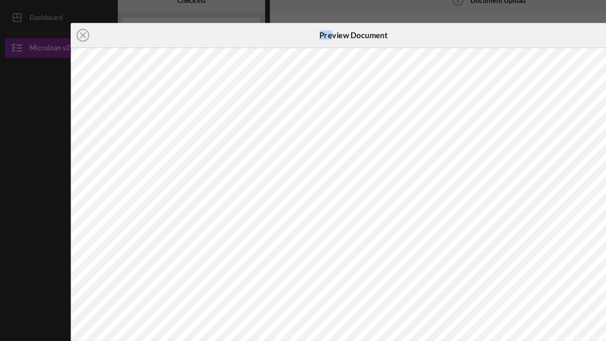
drag, startPoint x: 285, startPoint y: 45, endPoint x: 274, endPoint y: 36, distance: 14.3
click at [274, 36] on div "Preview Document" at bounding box center [303, 44] width 58 height 21
click at [70, 40] on icon "Icon/Close" at bounding box center [71, 44] width 21 height 21
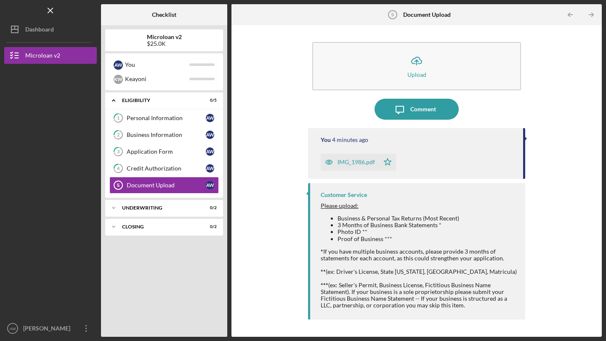
click at [354, 164] on div "IMG_1986.pdf" at bounding box center [355, 162] width 37 height 7
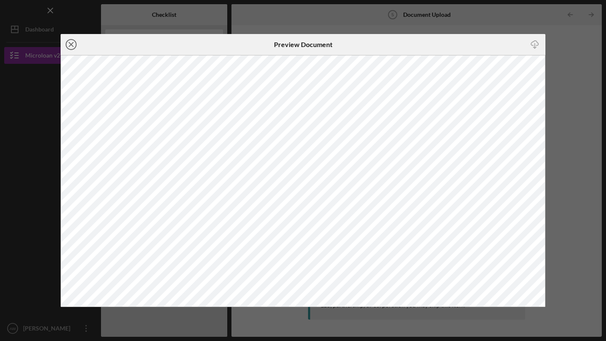
click at [74, 44] on icon "Icon/Close" at bounding box center [71, 44] width 21 height 21
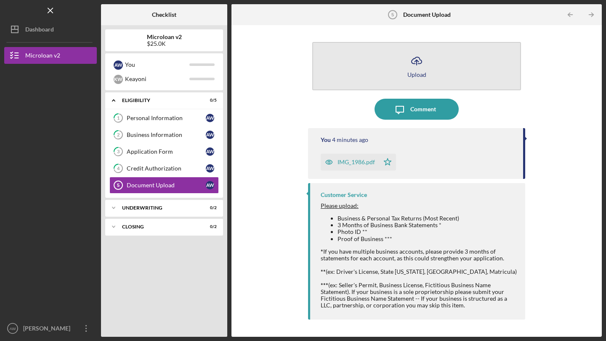
click at [408, 77] on div "Upload" at bounding box center [416, 74] width 19 height 6
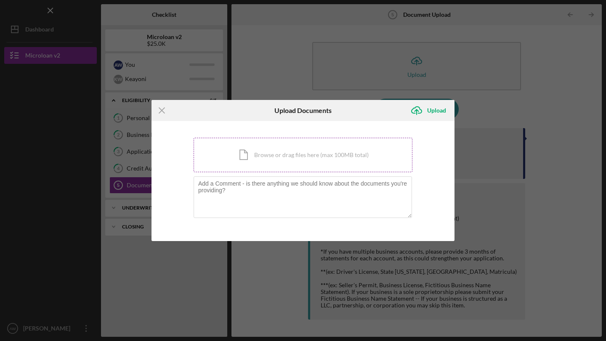
click at [315, 164] on div "Icon/Document Browse or drag files here (max 100MB total) Tap to choose files o…" at bounding box center [302, 155] width 219 height 34
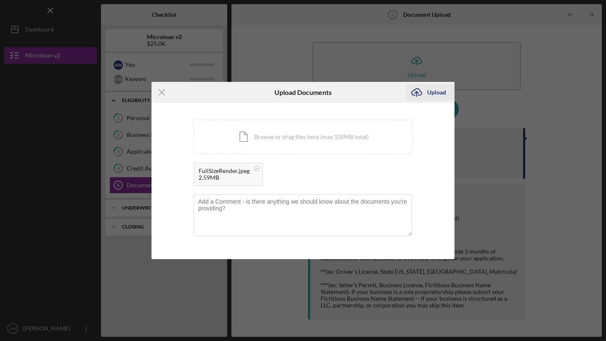
click at [429, 96] on div "Upload" at bounding box center [436, 92] width 19 height 17
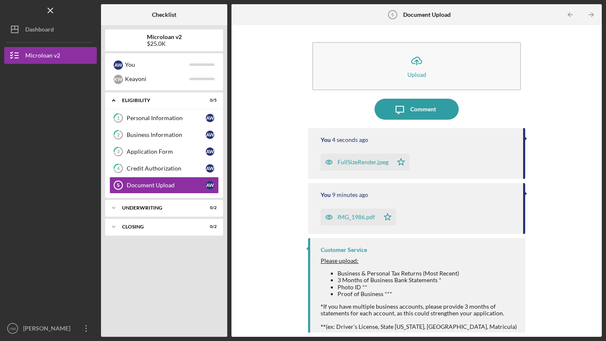
click at [354, 164] on div "FullSizeRender.jpeg" at bounding box center [362, 162] width 51 height 7
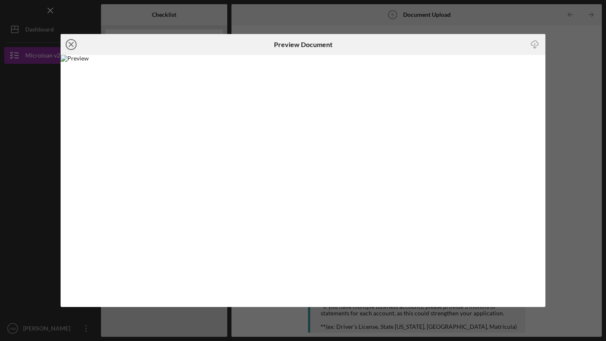
click at [71, 43] on icon "Icon/Close" at bounding box center [71, 44] width 21 height 21
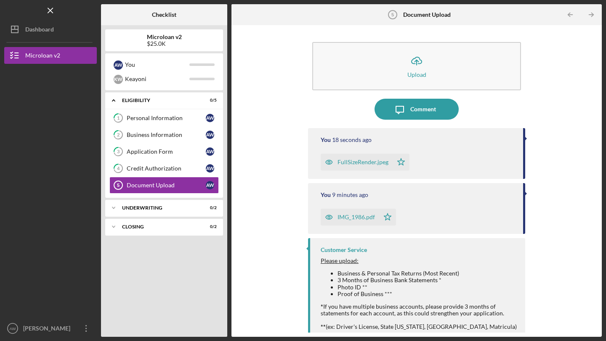
click at [382, 156] on div "FullSizeRender.jpeg" at bounding box center [356, 162] width 72 height 17
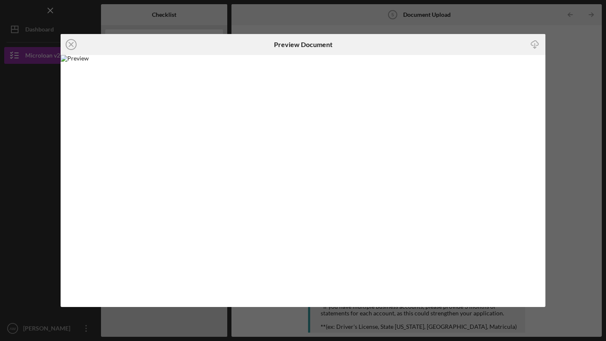
click at [533, 47] on polyline "button" at bounding box center [534, 47] width 3 height 1
click at [74, 45] on icon "Icon/Close" at bounding box center [71, 44] width 21 height 21
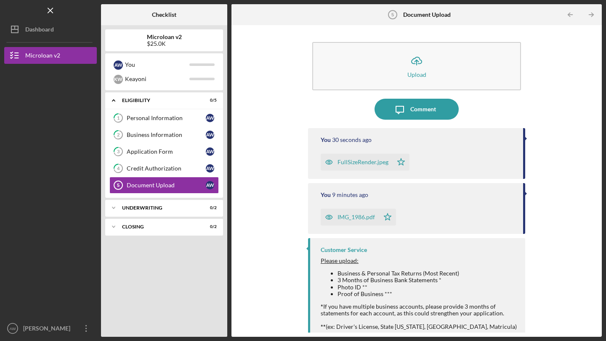
click at [327, 164] on icon "button" at bounding box center [328, 162] width 17 height 17
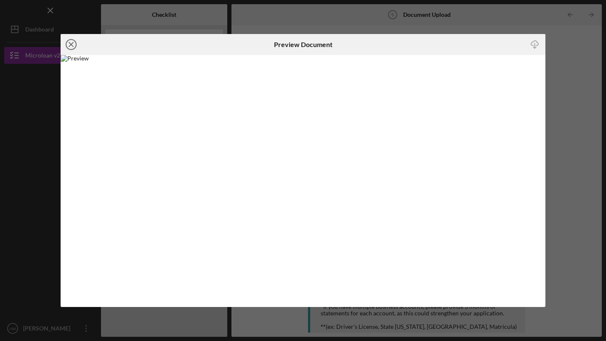
click at [73, 50] on icon "Icon/Close" at bounding box center [71, 44] width 21 height 21
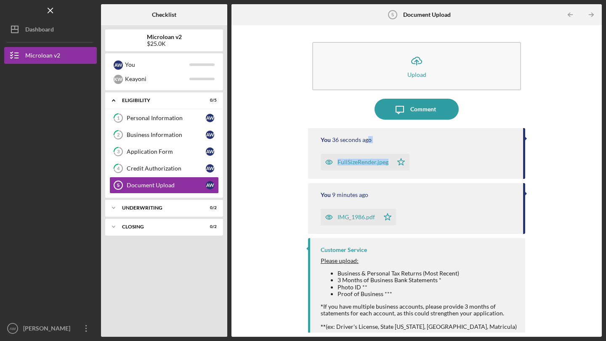
drag, startPoint x: 367, startPoint y: 141, endPoint x: 510, endPoint y: 153, distance: 143.4
click at [510, 153] on div "You 36 seconds ago FullSizeRender.jpeg Icon/Star" at bounding box center [416, 153] width 217 height 51
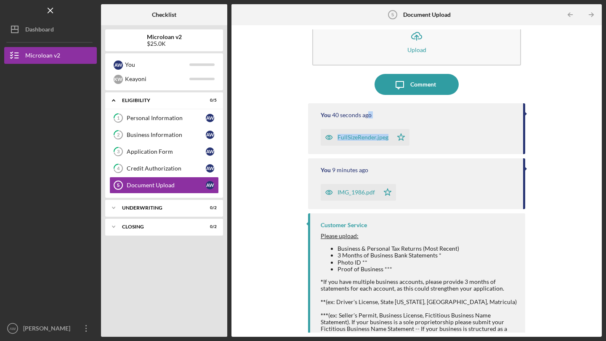
scroll to position [8, 0]
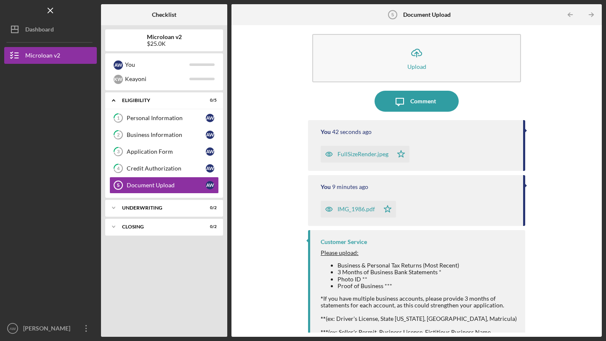
click at [521, 130] on div "You 42 seconds ago FullSizeRender.jpeg Icon/Star" at bounding box center [416, 145] width 217 height 51
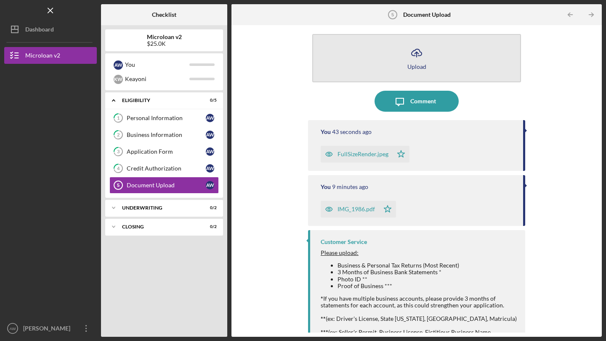
click at [418, 72] on button "Icon/Upload Upload" at bounding box center [416, 58] width 209 height 48
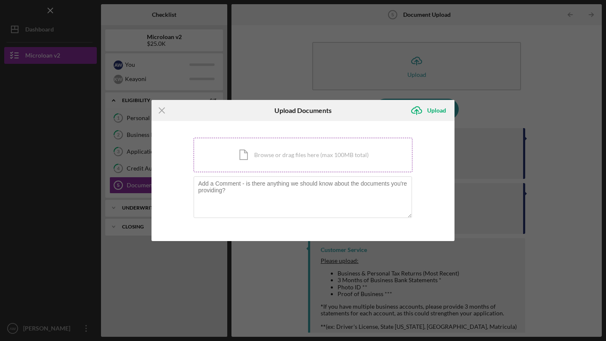
click at [254, 154] on div "Icon/Document Browse or drag files here (max 100MB total) Tap to choose files o…" at bounding box center [302, 155] width 219 height 34
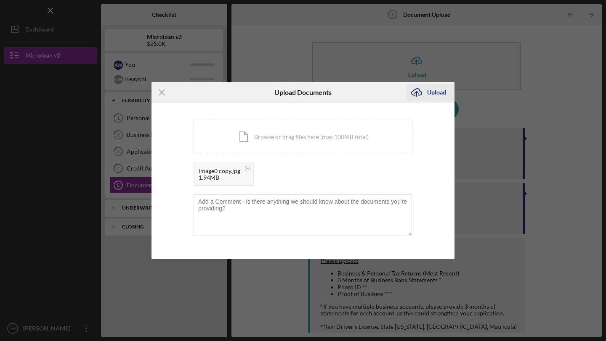
click at [416, 95] on icon "Icon/Upload" at bounding box center [416, 92] width 21 height 21
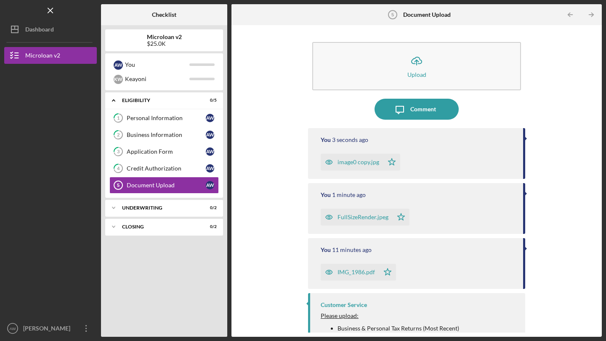
click at [354, 161] on div "image0 copy.jpg" at bounding box center [358, 162] width 42 height 7
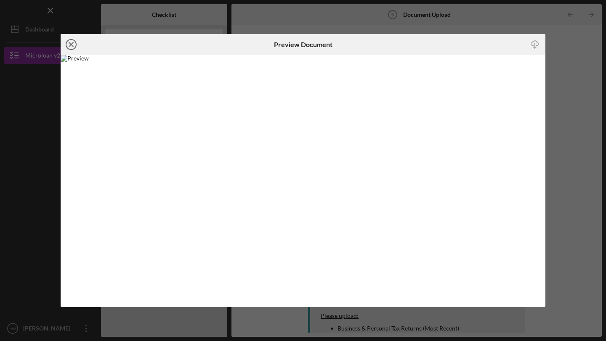
click at [73, 40] on icon "Icon/Close" at bounding box center [71, 44] width 21 height 21
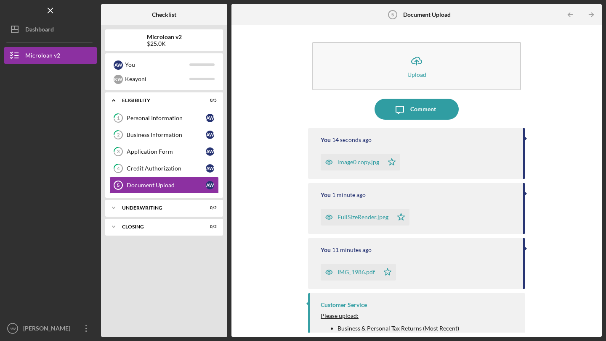
click at [376, 217] on div "FullSizeRender.jpeg" at bounding box center [362, 217] width 51 height 7
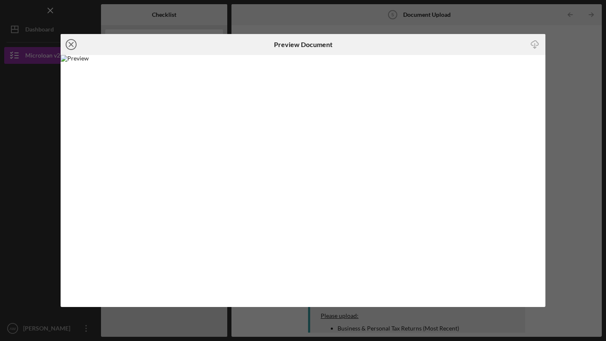
click at [71, 41] on icon "Icon/Close" at bounding box center [71, 44] width 21 height 21
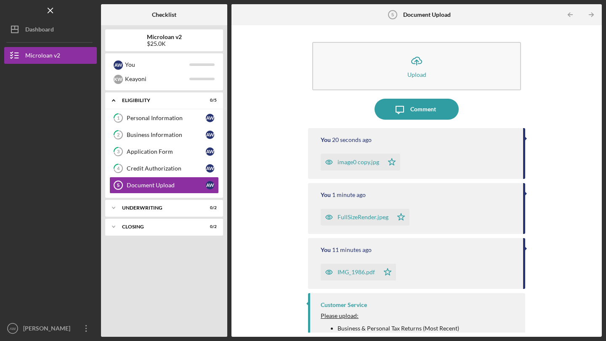
click at [354, 159] on div "image0 copy.jpg" at bounding box center [358, 162] width 42 height 7
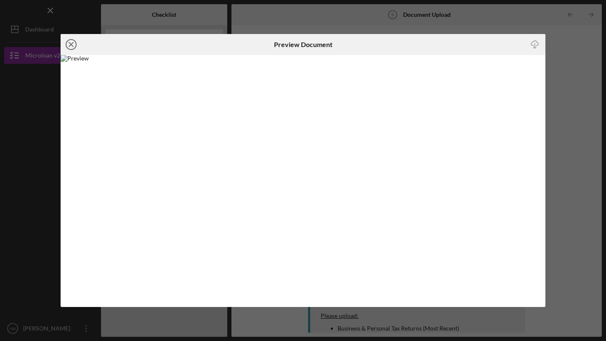
click at [71, 44] on icon "Icon/Close" at bounding box center [71, 44] width 21 height 21
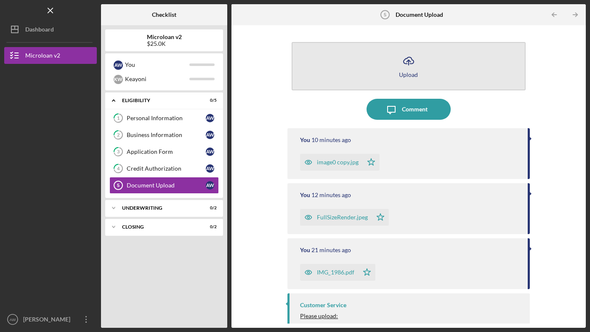
click at [398, 65] on icon "Icon/Upload" at bounding box center [408, 60] width 21 height 21
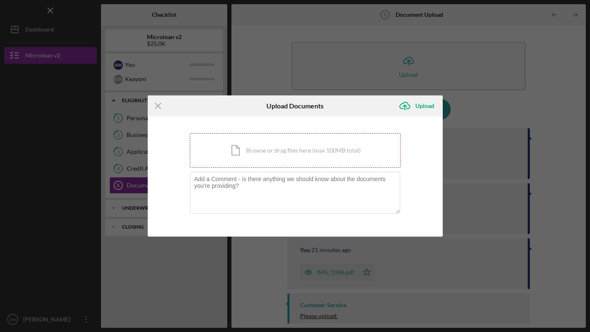
click at [278, 148] on div "Icon/Document Browse or drag files here (max 100MB total) Tap to choose files o…" at bounding box center [295, 150] width 211 height 34
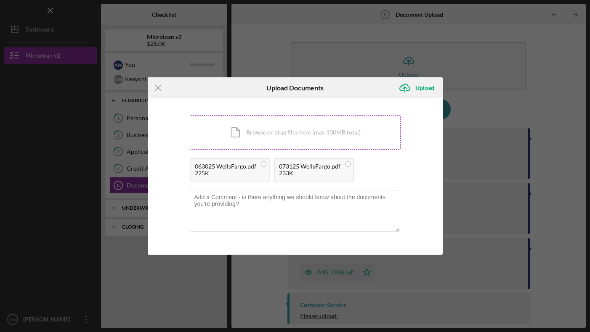
click at [254, 131] on div "Icon/Document Browse or drag files here (max 100MB total) Tap to choose files o…" at bounding box center [295, 132] width 211 height 34
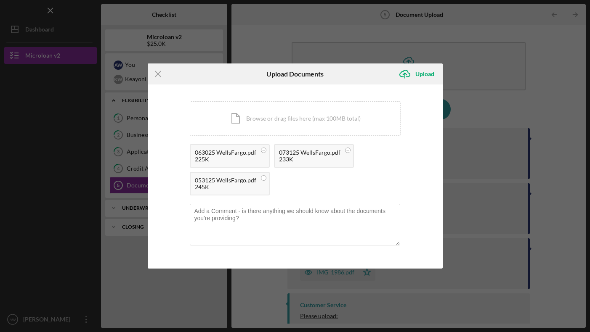
click at [331, 197] on div "063025 WellsFargo.pdf 225K 073125 WellsFargo.pdf 233K 053125 WellsFargo.pdf 245K" at bounding box center [295, 172] width 211 height 56
click at [333, 213] on textarea at bounding box center [295, 224] width 210 height 41
type textarea "Bank statments"
click at [428, 69] on div "Upload" at bounding box center [424, 74] width 19 height 17
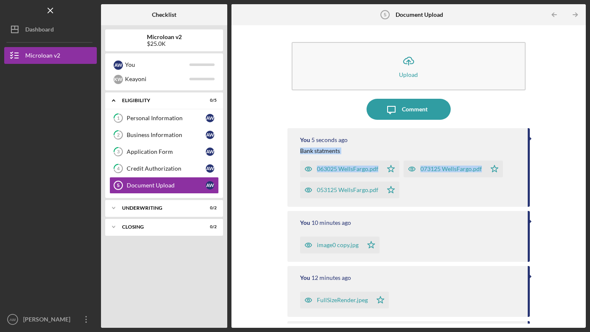
drag, startPoint x: 578, startPoint y: 146, endPoint x: 578, endPoint y: 186, distance: 39.5
click at [578, 186] on div "Icon/Upload Upload Icon/Message Comment You 5 seconds ago Bank statments 063025…" at bounding box center [408, 176] width 346 height 294
click at [558, 202] on div "Icon/Upload Upload Icon/Message Comment You 6 seconds ago Bank statments 063025…" at bounding box center [408, 176] width 346 height 294
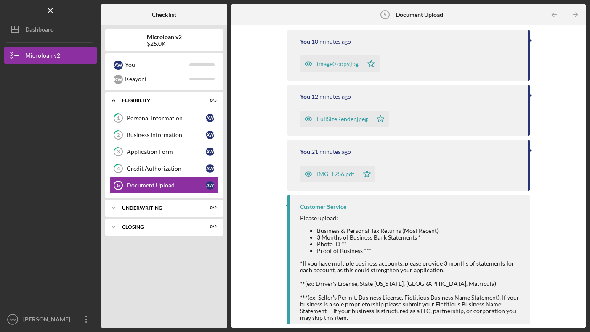
scroll to position [189, 0]
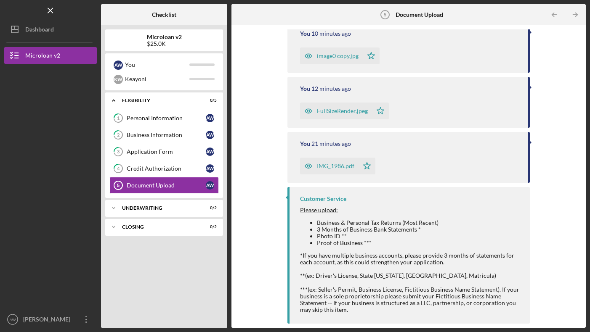
click at [306, 167] on icon "button" at bounding box center [308, 166] width 17 height 17
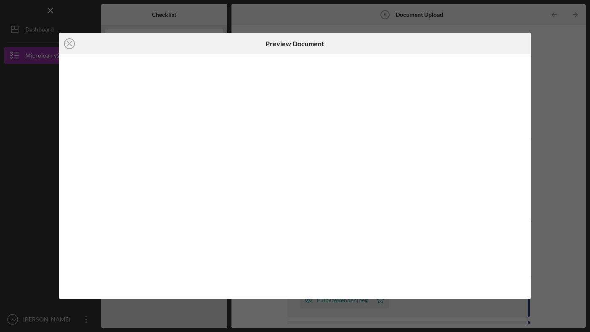
scroll to position [179, 0]
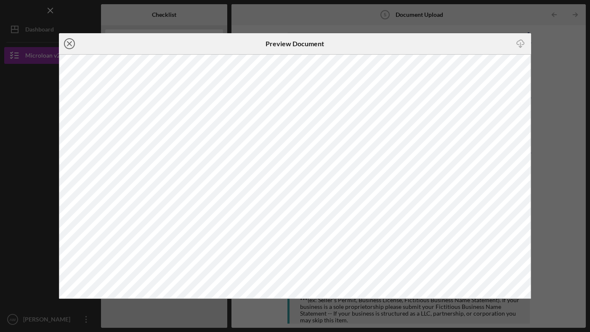
click at [65, 45] on icon "Icon/Close" at bounding box center [69, 43] width 21 height 21
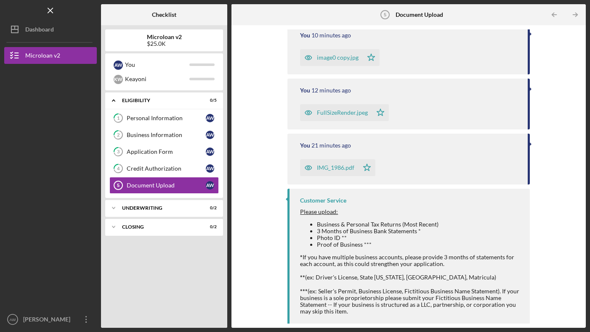
scroll to position [189, 0]
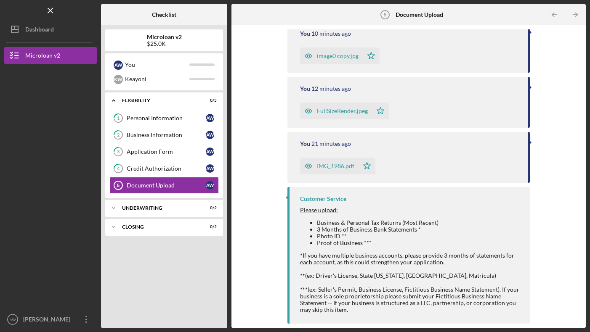
click at [529, 142] on div at bounding box center [530, 142] width 2 height 4
click at [244, 233] on div "Icon/Upload Upload Icon/Message Comment You 38 seconds ago Bank statments 06302…" at bounding box center [408, 176] width 346 height 294
click at [45, 29] on div "Dashboard" at bounding box center [39, 30] width 29 height 19
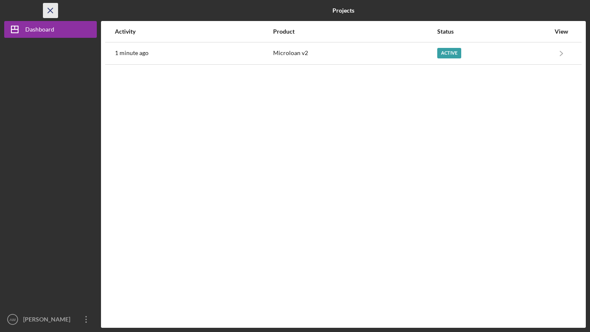
click at [53, 8] on icon "Icon/Menu Close" at bounding box center [50, 10] width 19 height 19
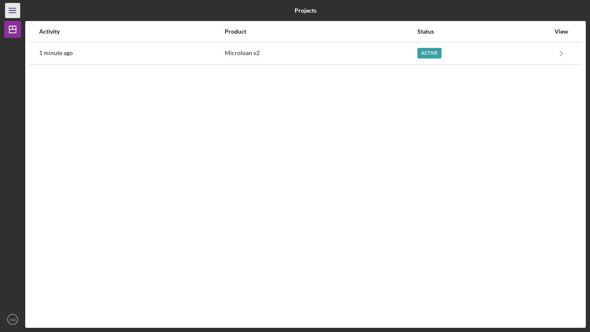
click at [11, 13] on icon "Icon/Menu" at bounding box center [12, 10] width 19 height 19
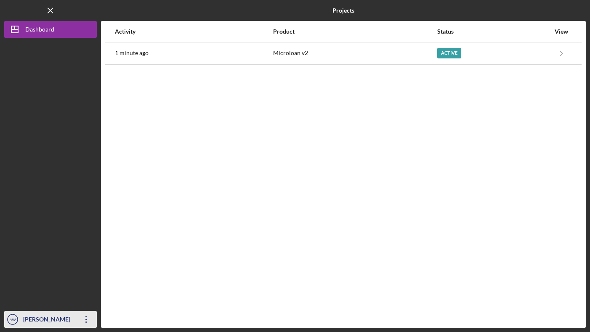
click at [78, 318] on icon "Icon/Overflow" at bounding box center [86, 319] width 21 height 21
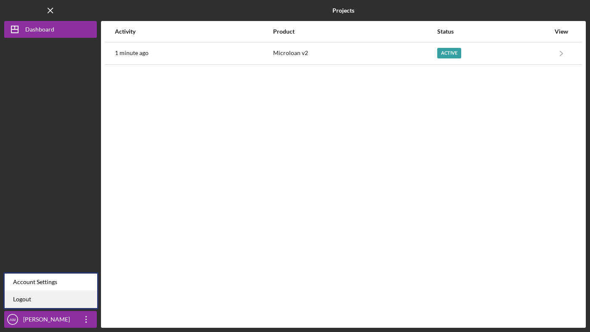
click at [53, 299] on link "Logout" at bounding box center [51, 299] width 93 height 17
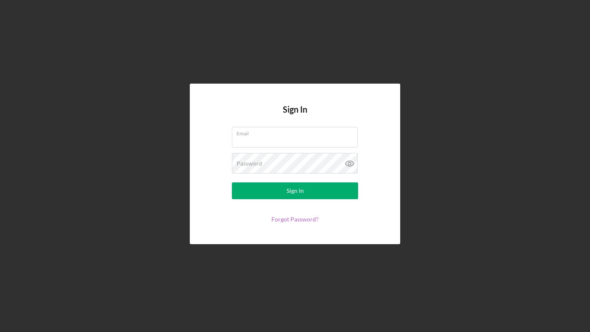
type input "[EMAIL_ADDRESS][DOMAIN_NAME]"
